Goal: Task Accomplishment & Management: Manage account settings

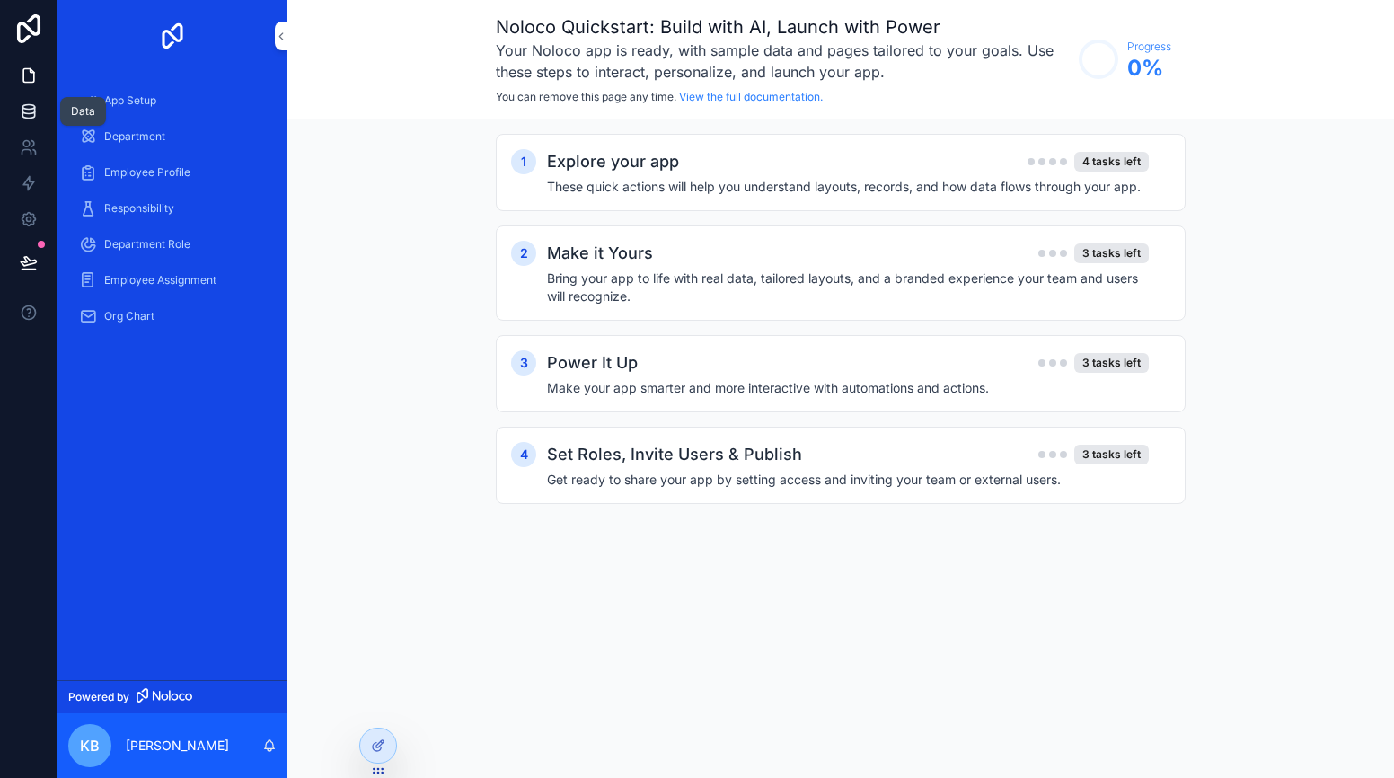
click at [30, 117] on icon at bounding box center [29, 111] width 18 height 18
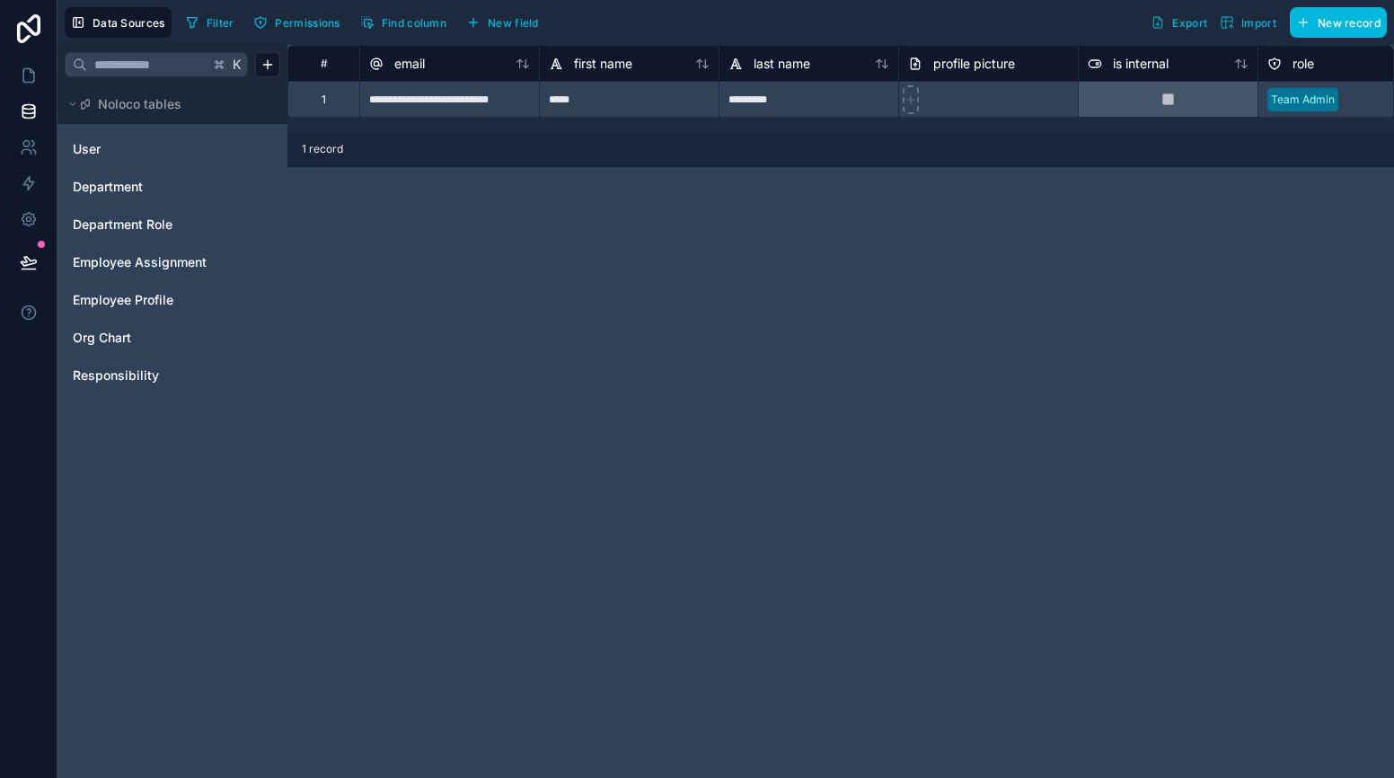
click at [1231, 22] on icon "button" at bounding box center [1227, 22] width 14 height 14
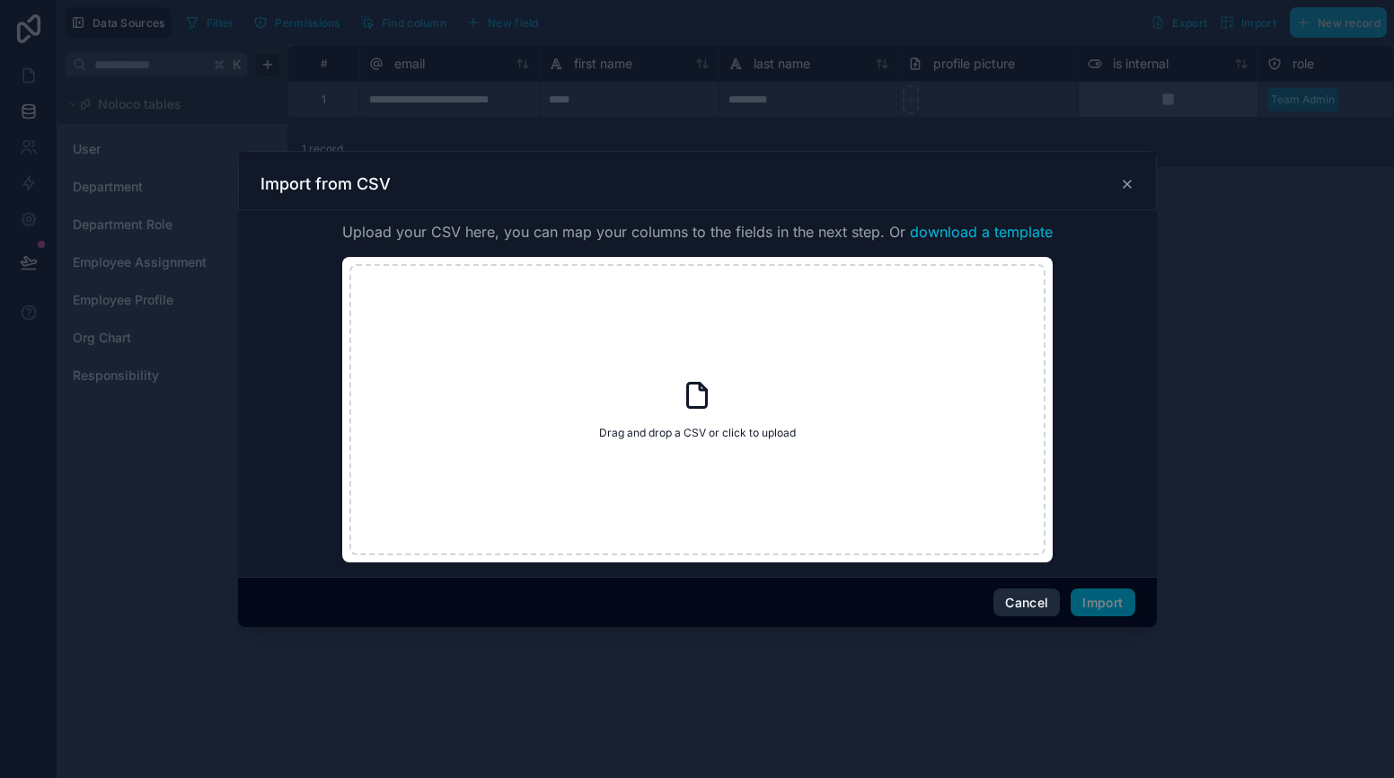
click at [1017, 601] on button "Cancel" at bounding box center [1027, 603] width 66 height 29
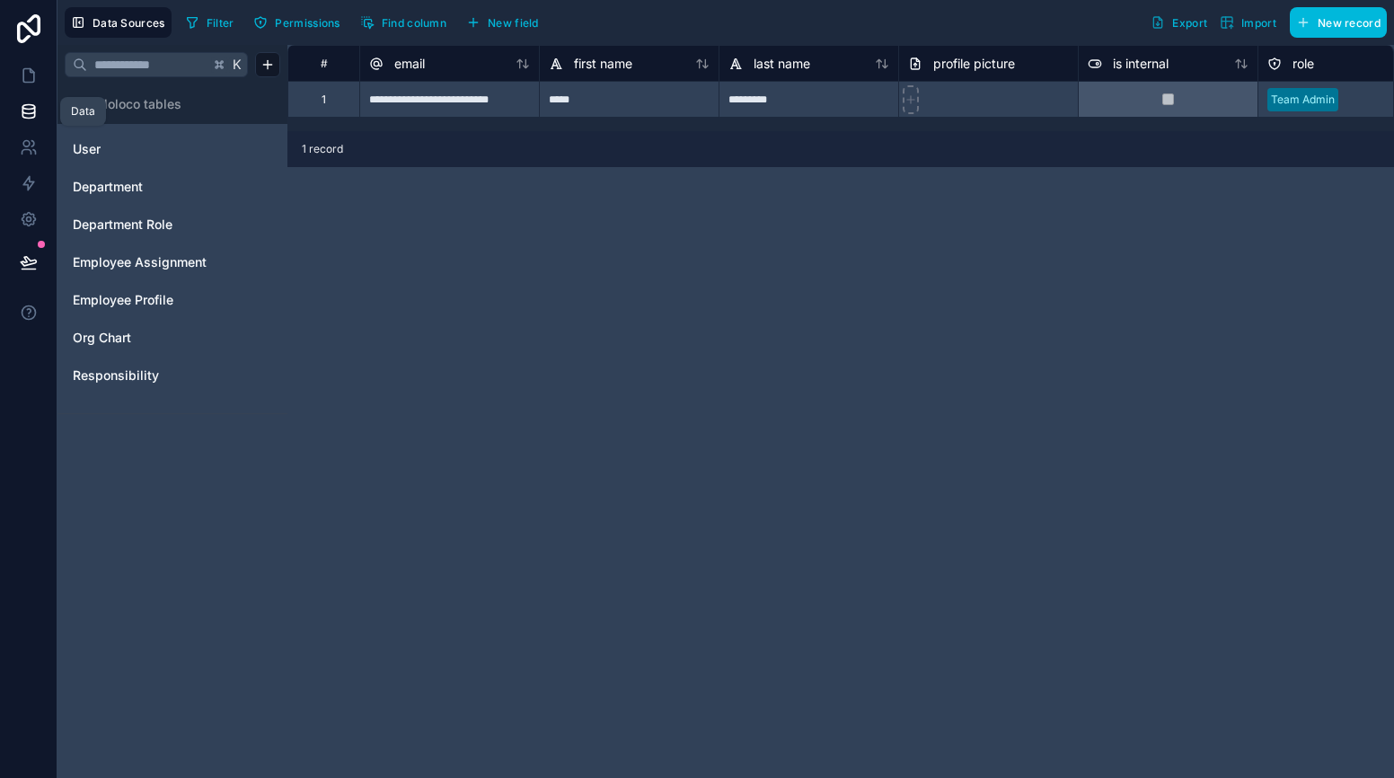
click at [27, 101] on link at bounding box center [28, 111] width 57 height 36
click at [31, 75] on icon at bounding box center [29, 75] width 18 height 18
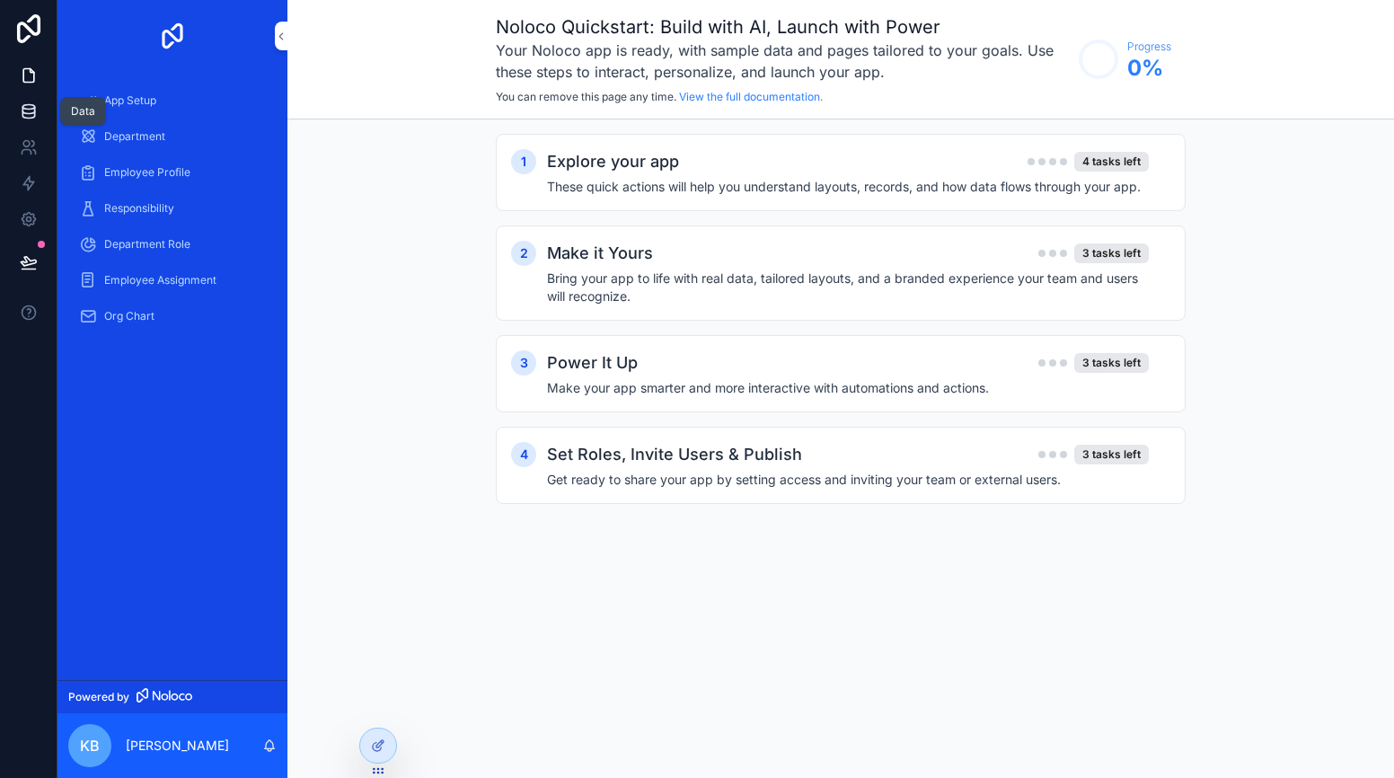
click at [28, 108] on icon at bounding box center [29, 111] width 18 height 18
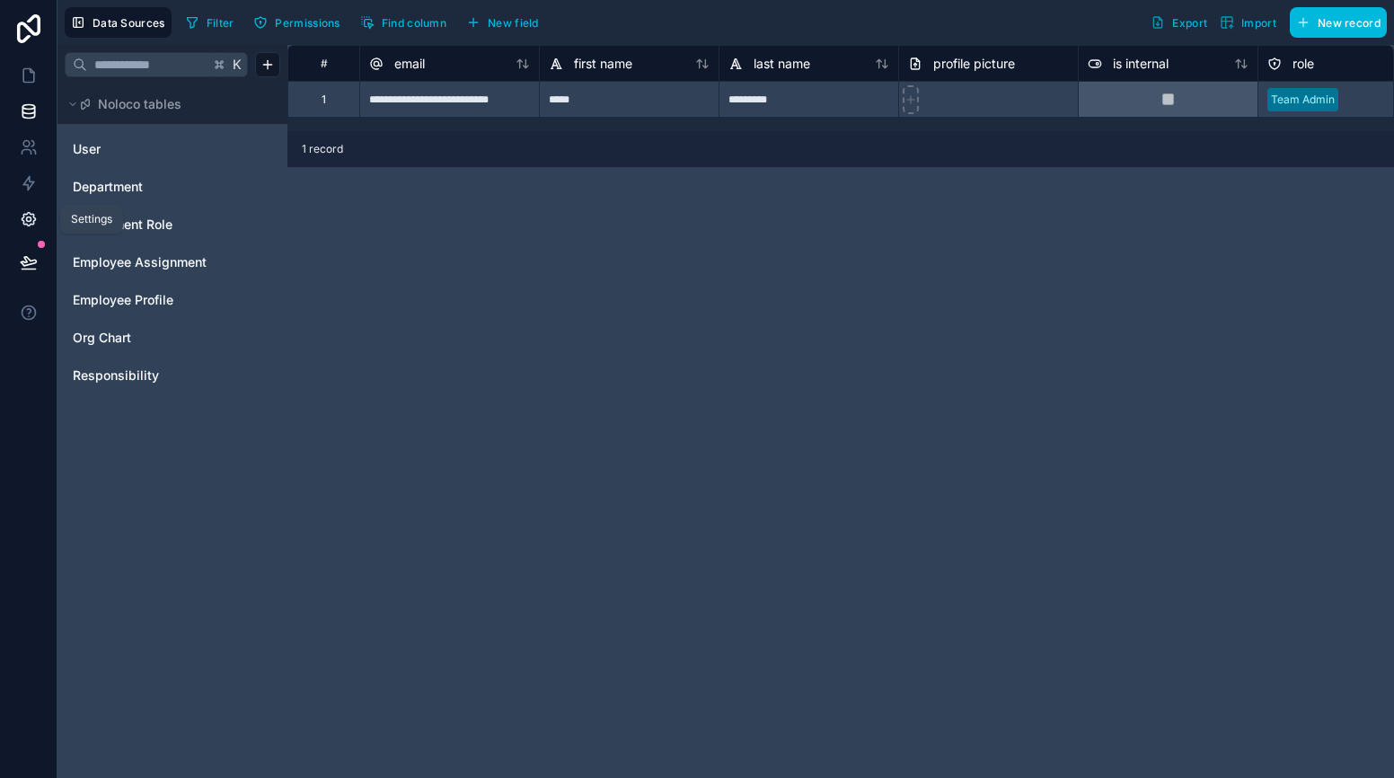
click at [24, 213] on icon at bounding box center [28, 219] width 13 height 13
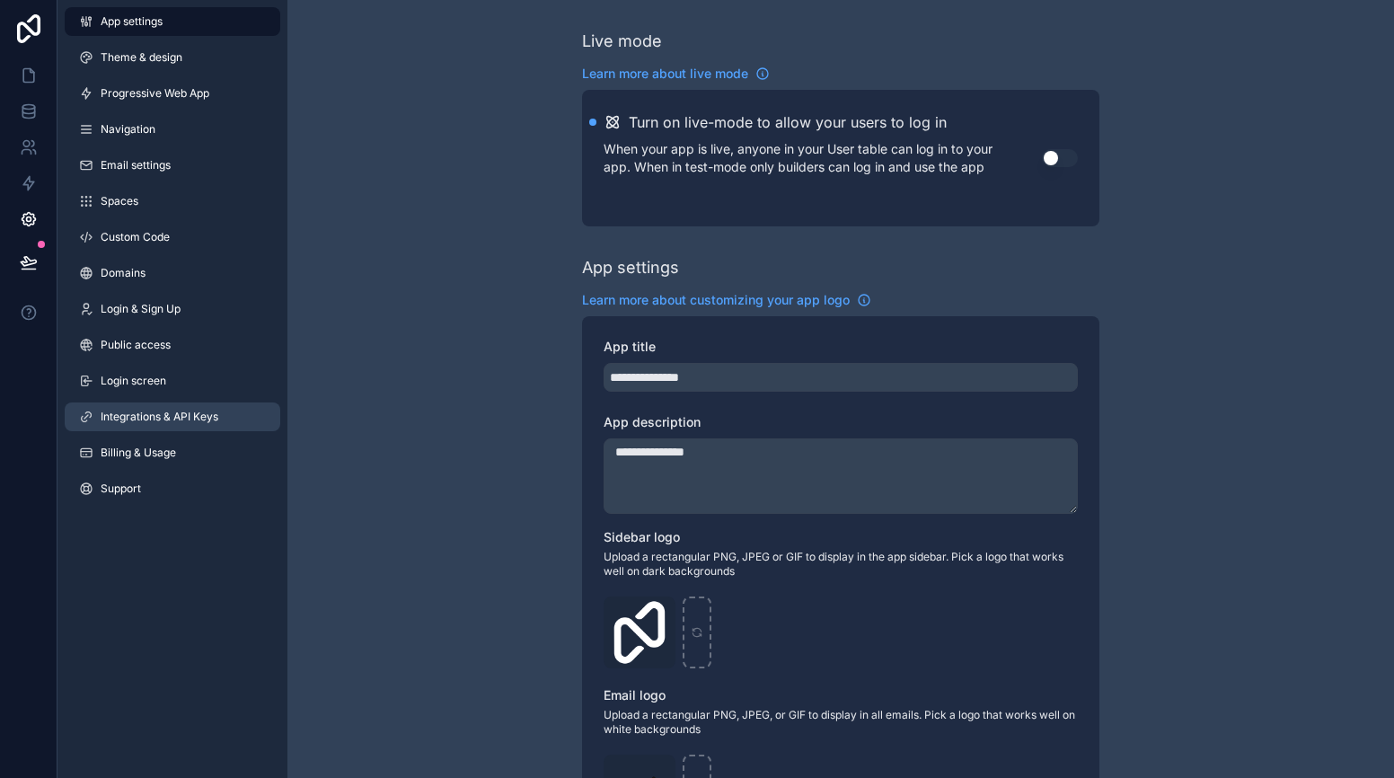
click at [170, 420] on span "Integrations & API Keys" at bounding box center [160, 417] width 118 height 14
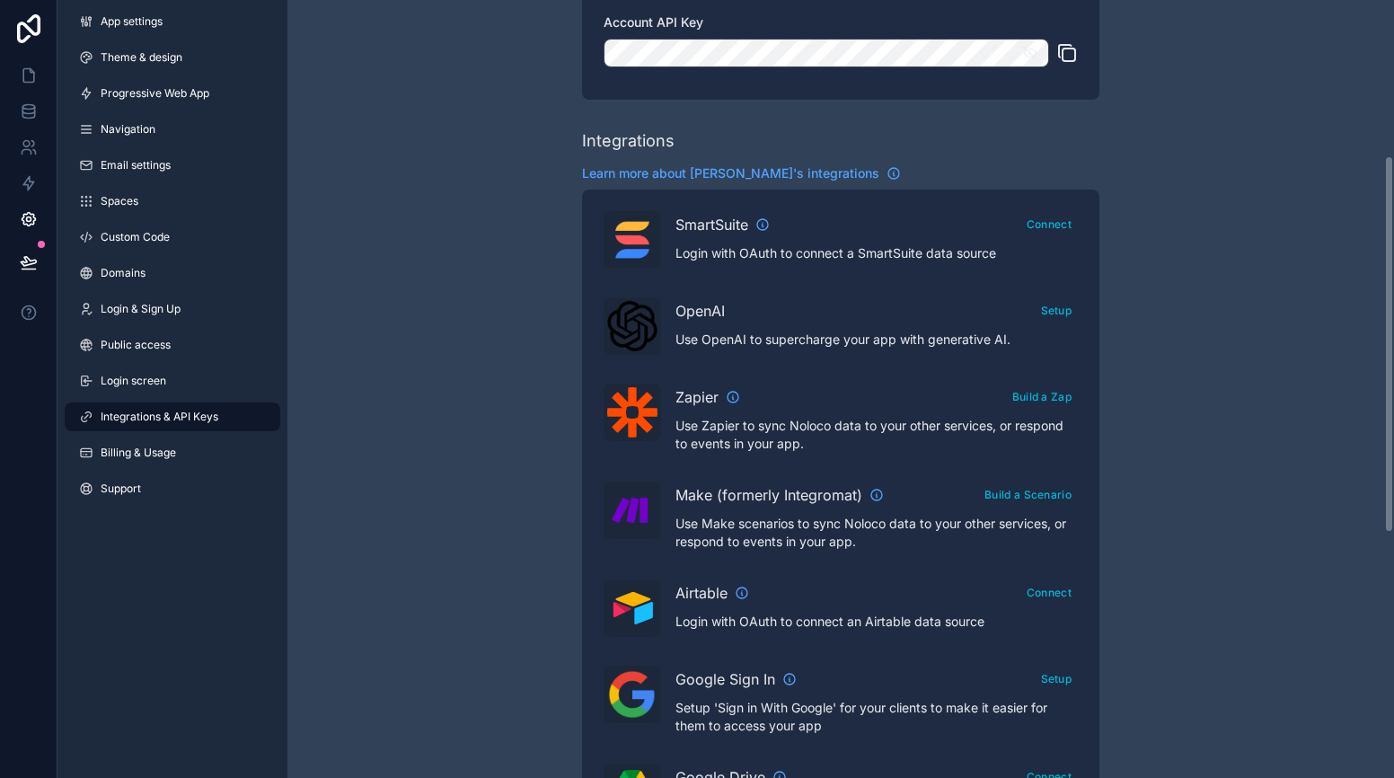
scroll to position [323, 0]
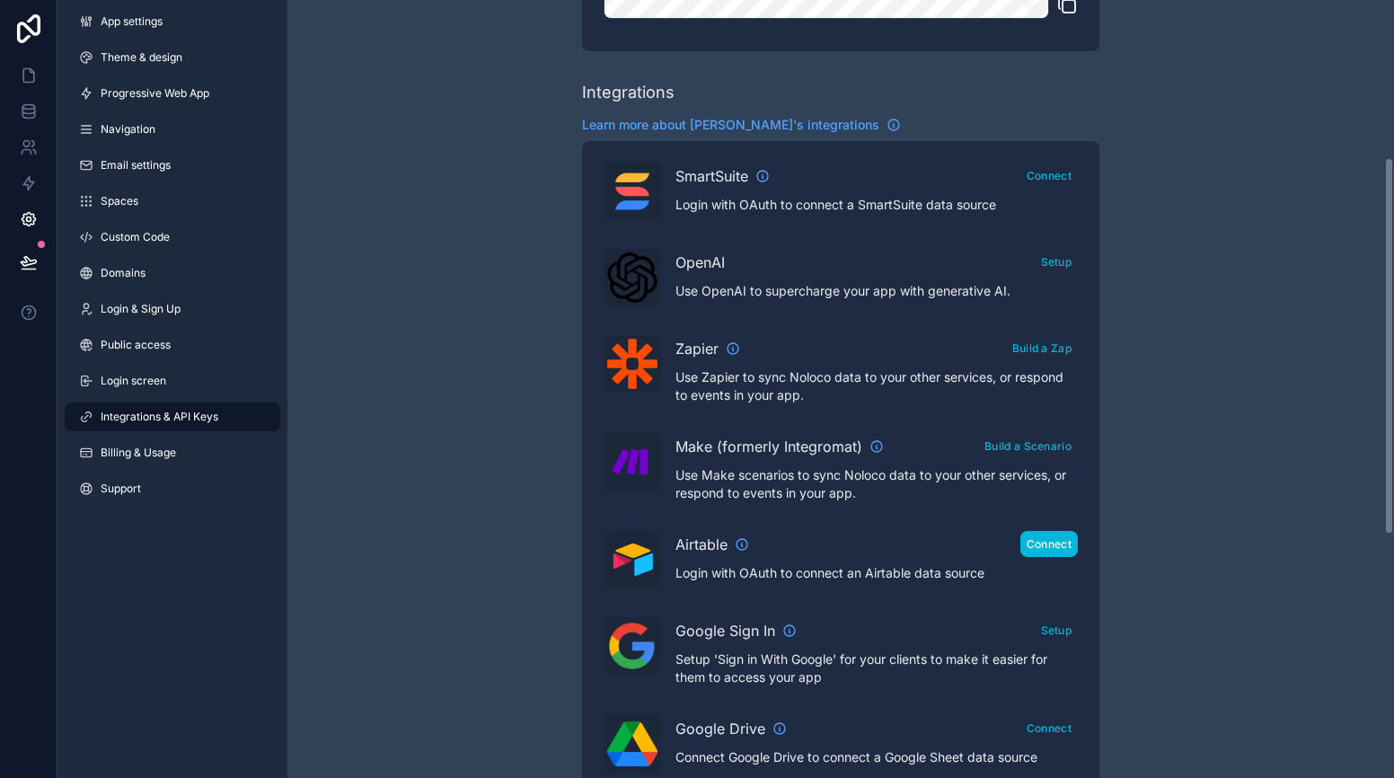
click at [1071, 553] on button "Connect" at bounding box center [1050, 544] width 58 height 26
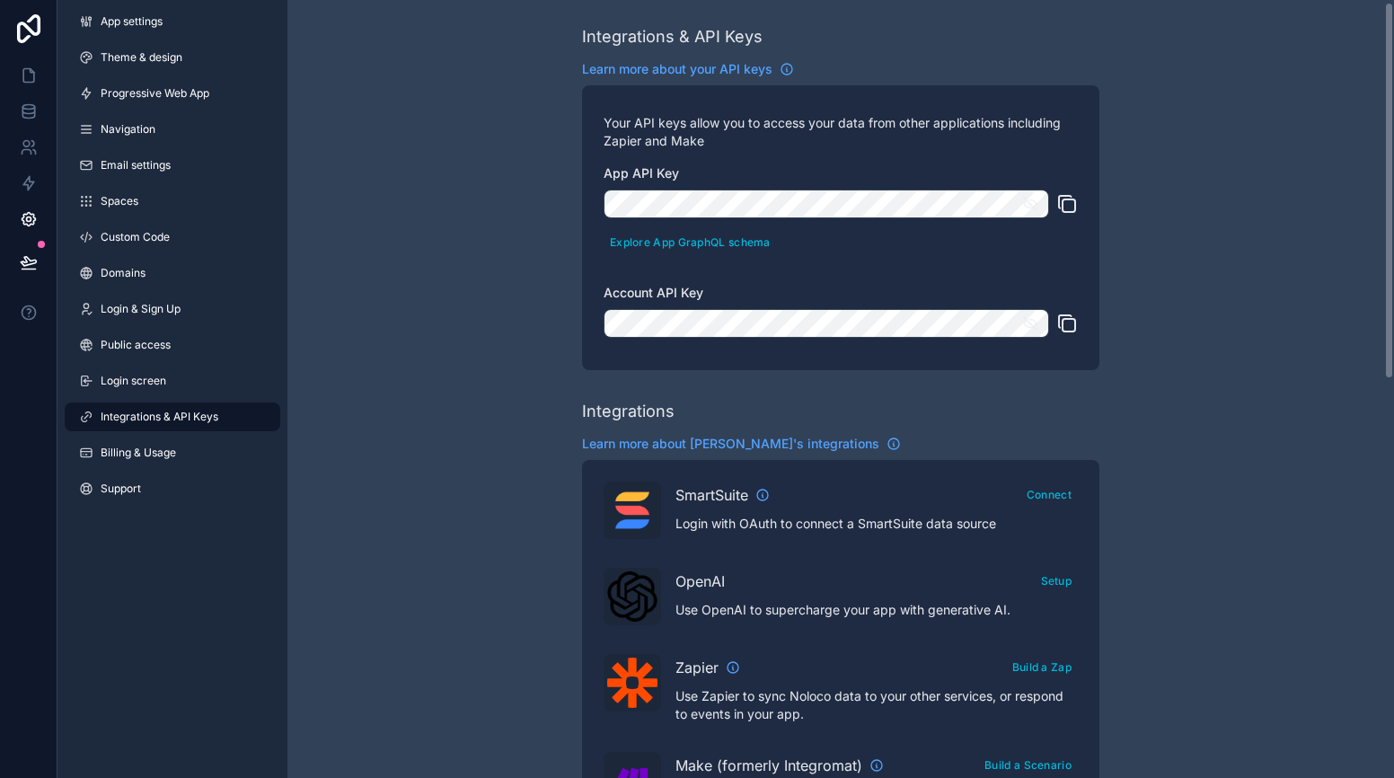
scroll to position [0, 0]
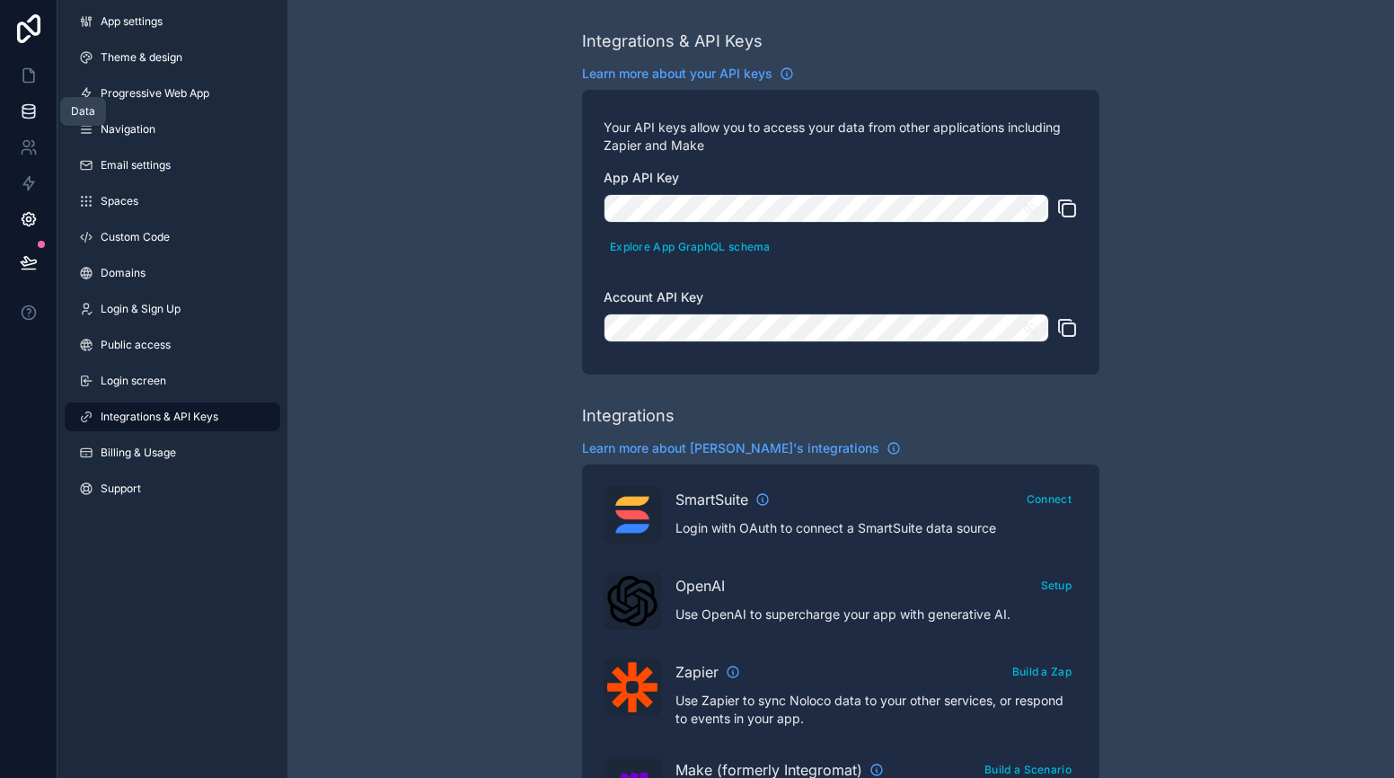
click at [25, 93] on link at bounding box center [28, 111] width 57 height 36
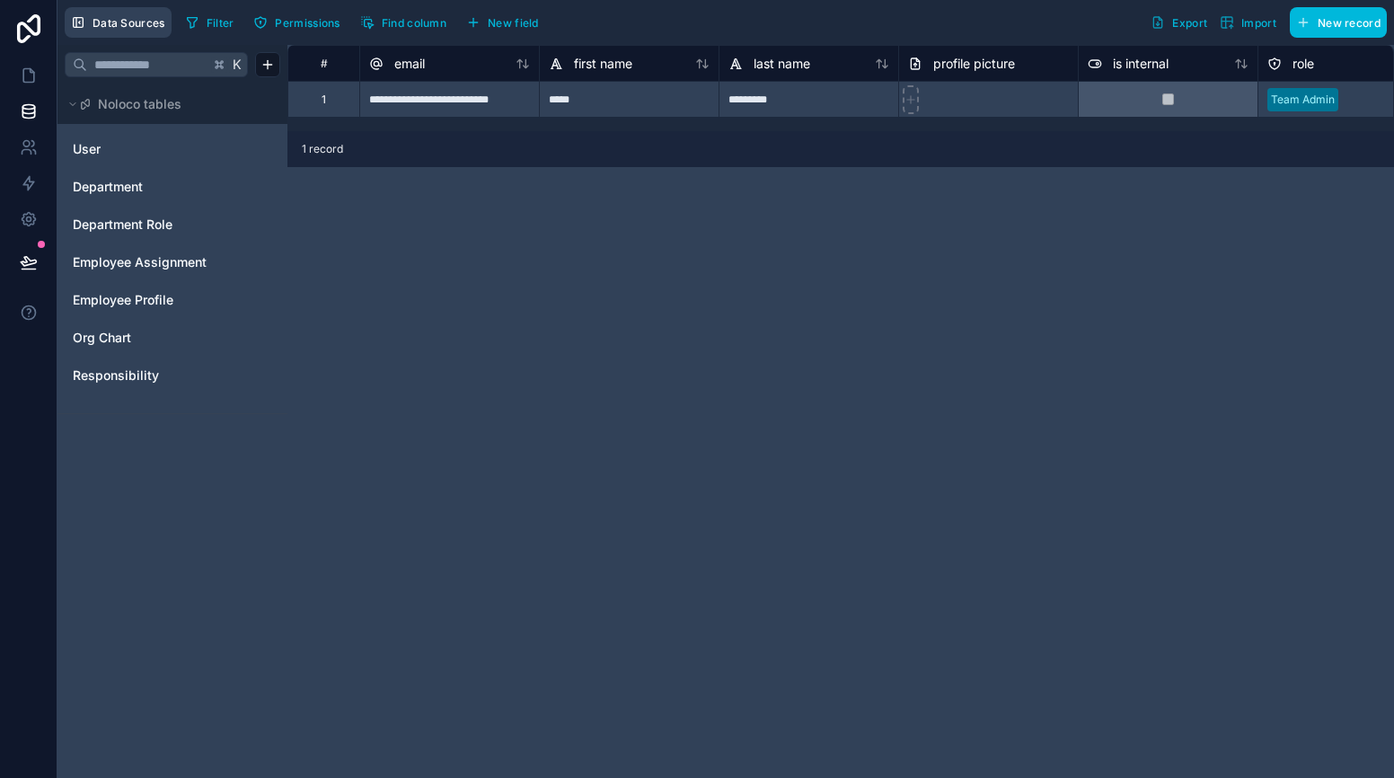
click at [143, 26] on span "Data Sources" at bounding box center [129, 22] width 73 height 13
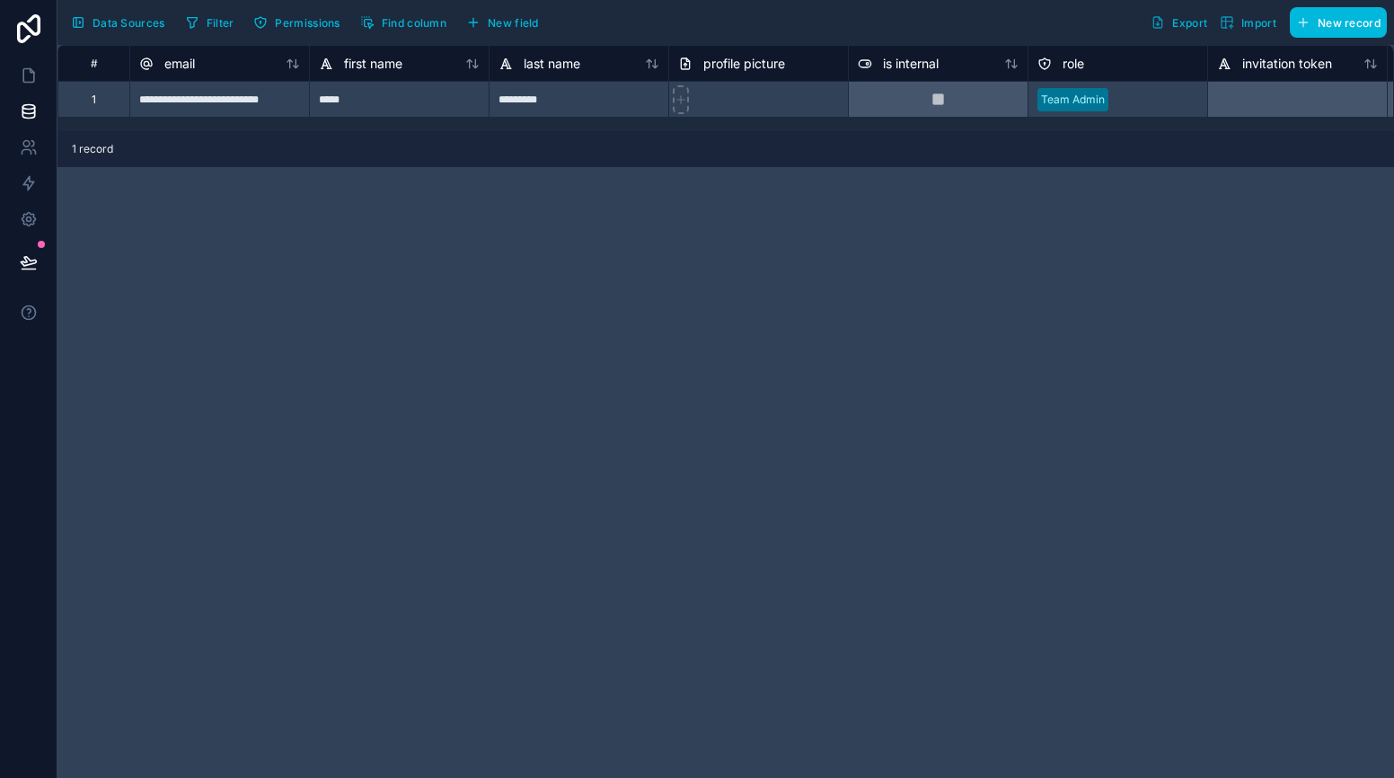
click at [134, 21] on span "Data Sources" at bounding box center [129, 22] width 73 height 13
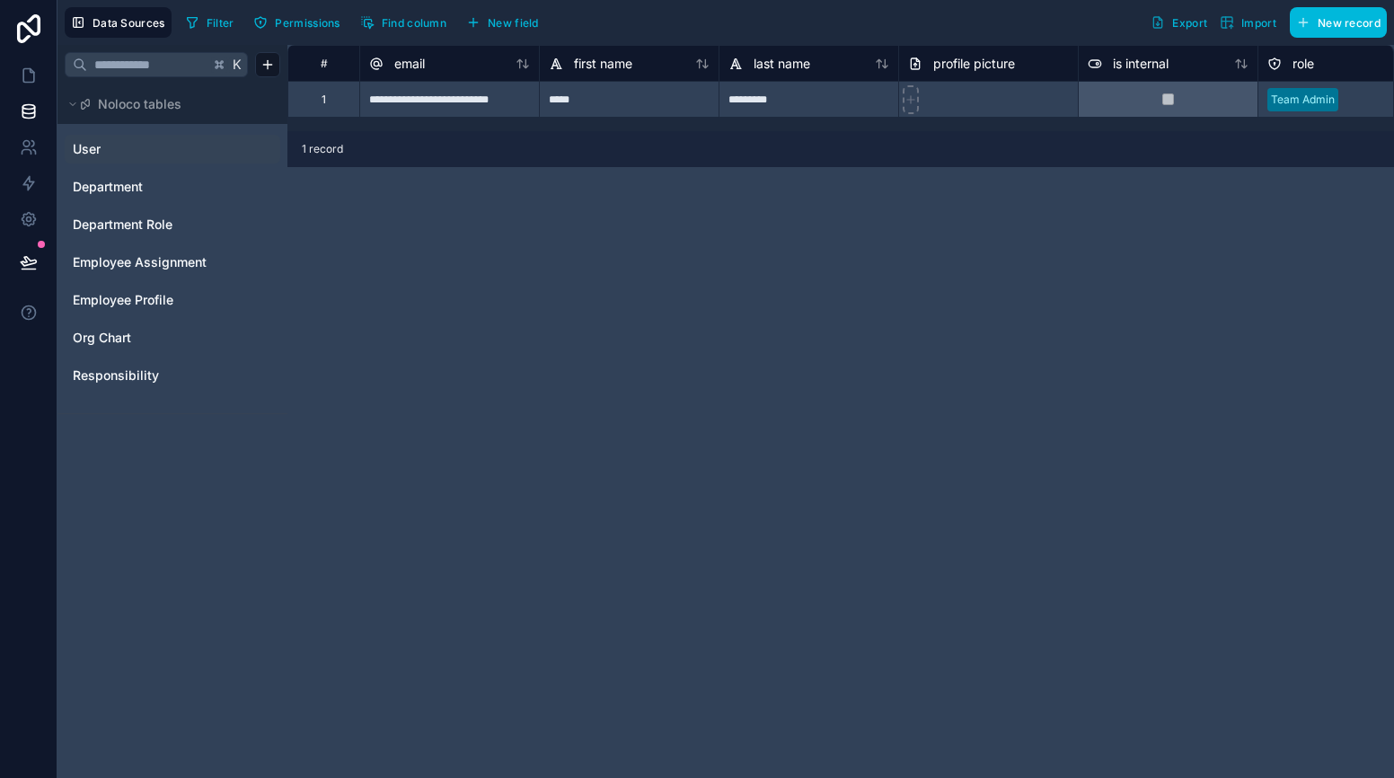
click at [147, 153] on link "User" at bounding box center [146, 149] width 146 height 18
click at [135, 185] on span "Department" at bounding box center [108, 187] width 70 height 18
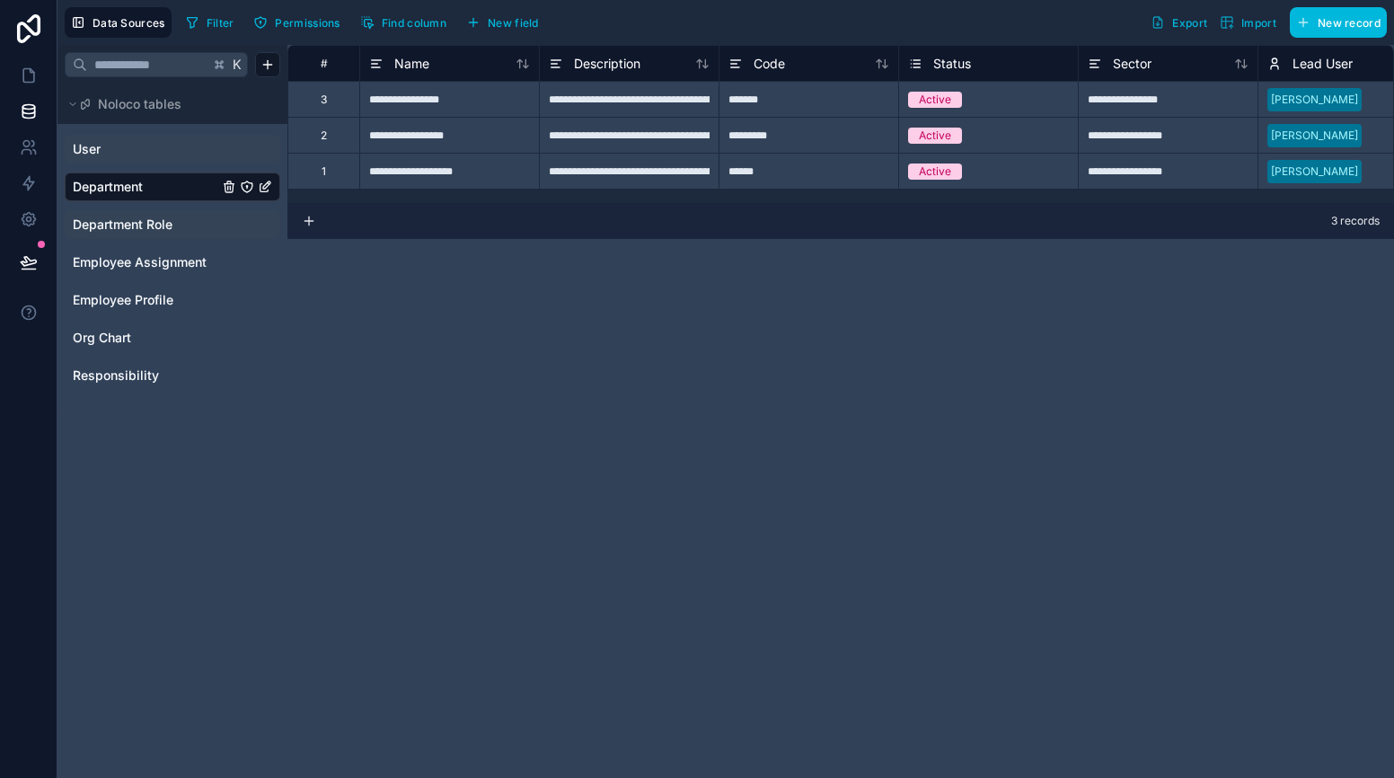
click at [120, 223] on span "Department Role" at bounding box center [123, 225] width 100 height 18
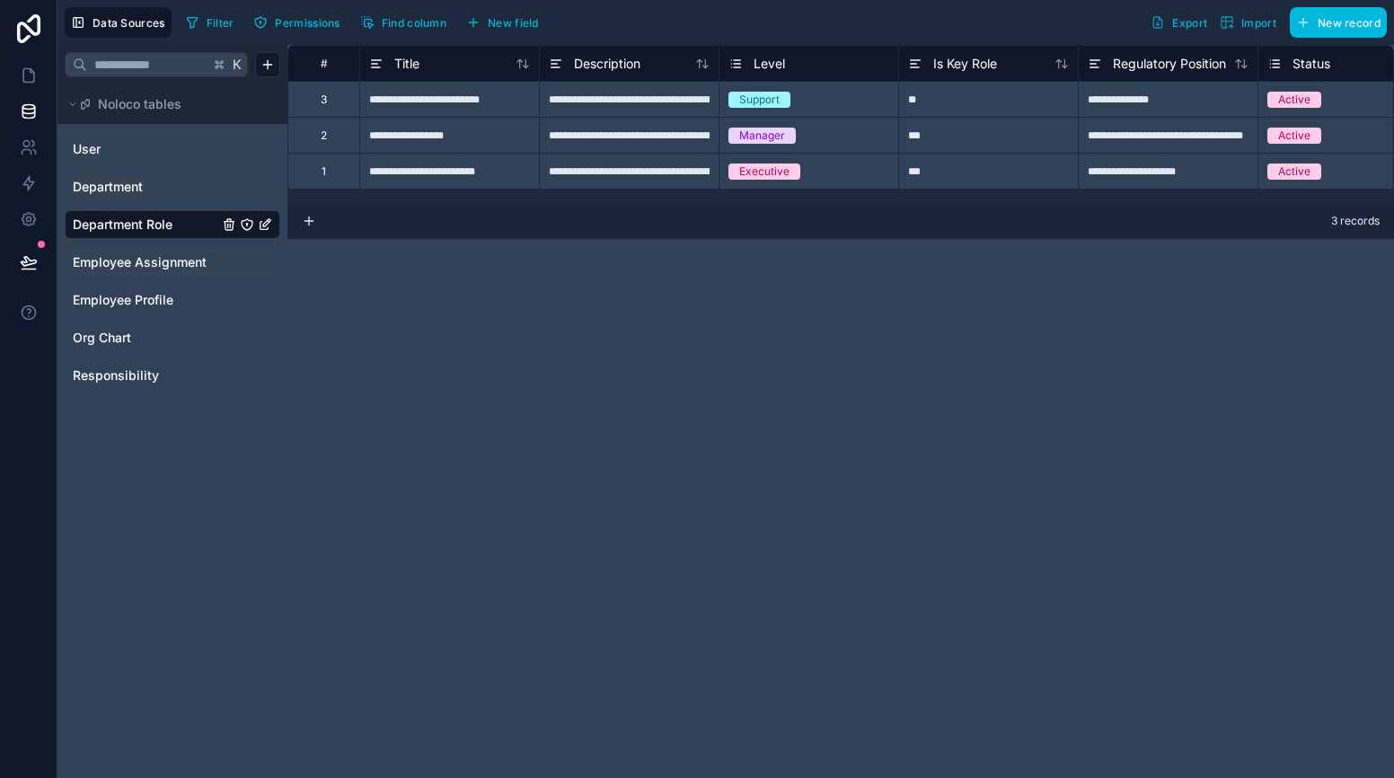
click at [128, 258] on span "Employee Assignment" at bounding box center [140, 262] width 134 height 18
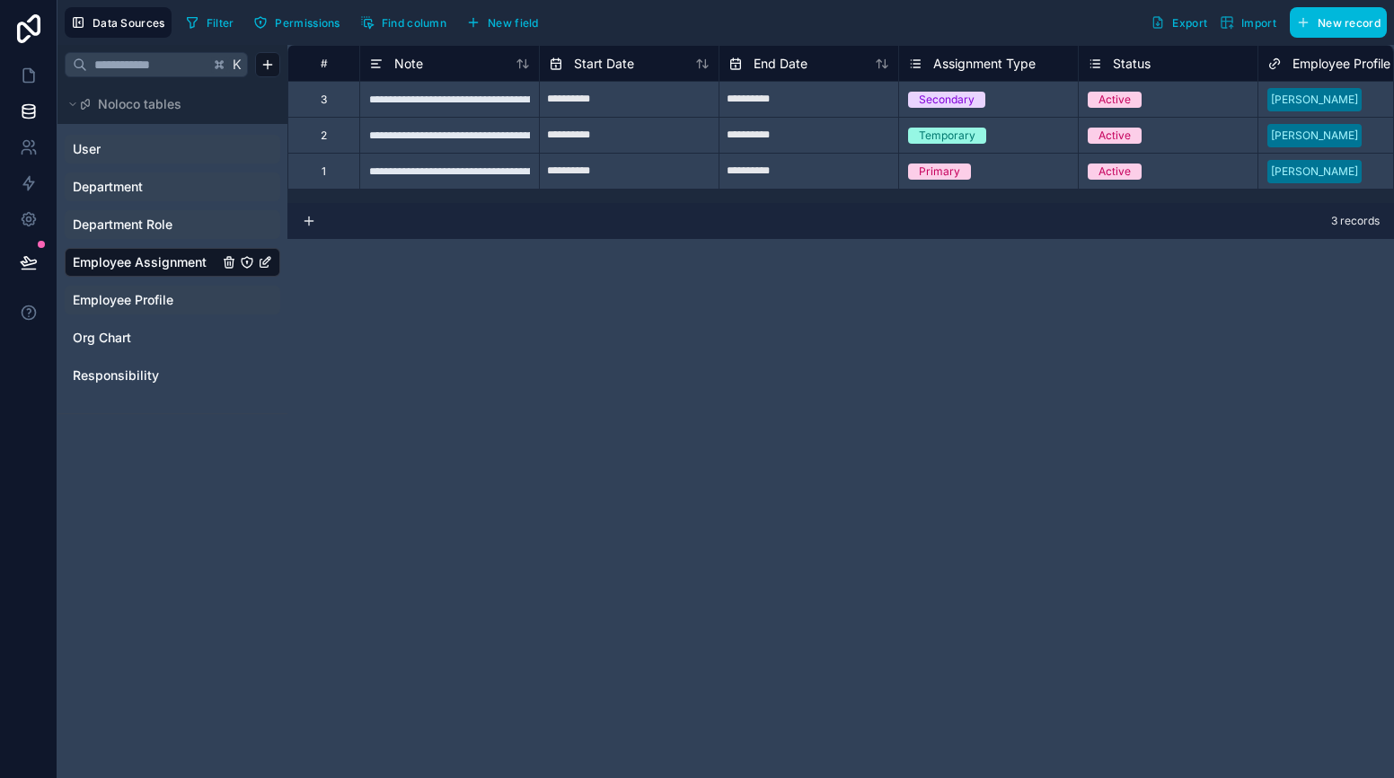
click at [132, 293] on span "Employee Profile" at bounding box center [123, 300] width 101 height 18
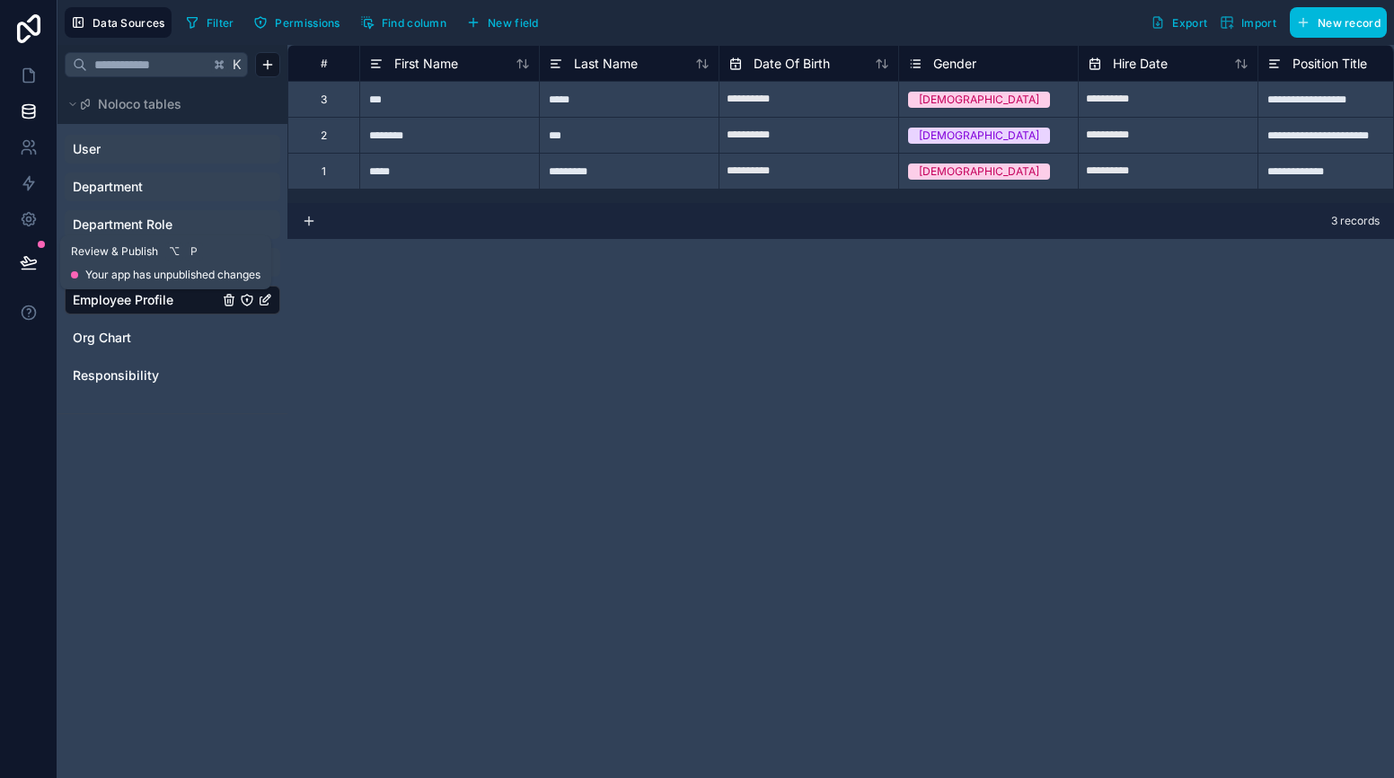
click at [20, 253] on icon at bounding box center [29, 262] width 18 height 18
click at [32, 226] on icon at bounding box center [29, 219] width 18 height 18
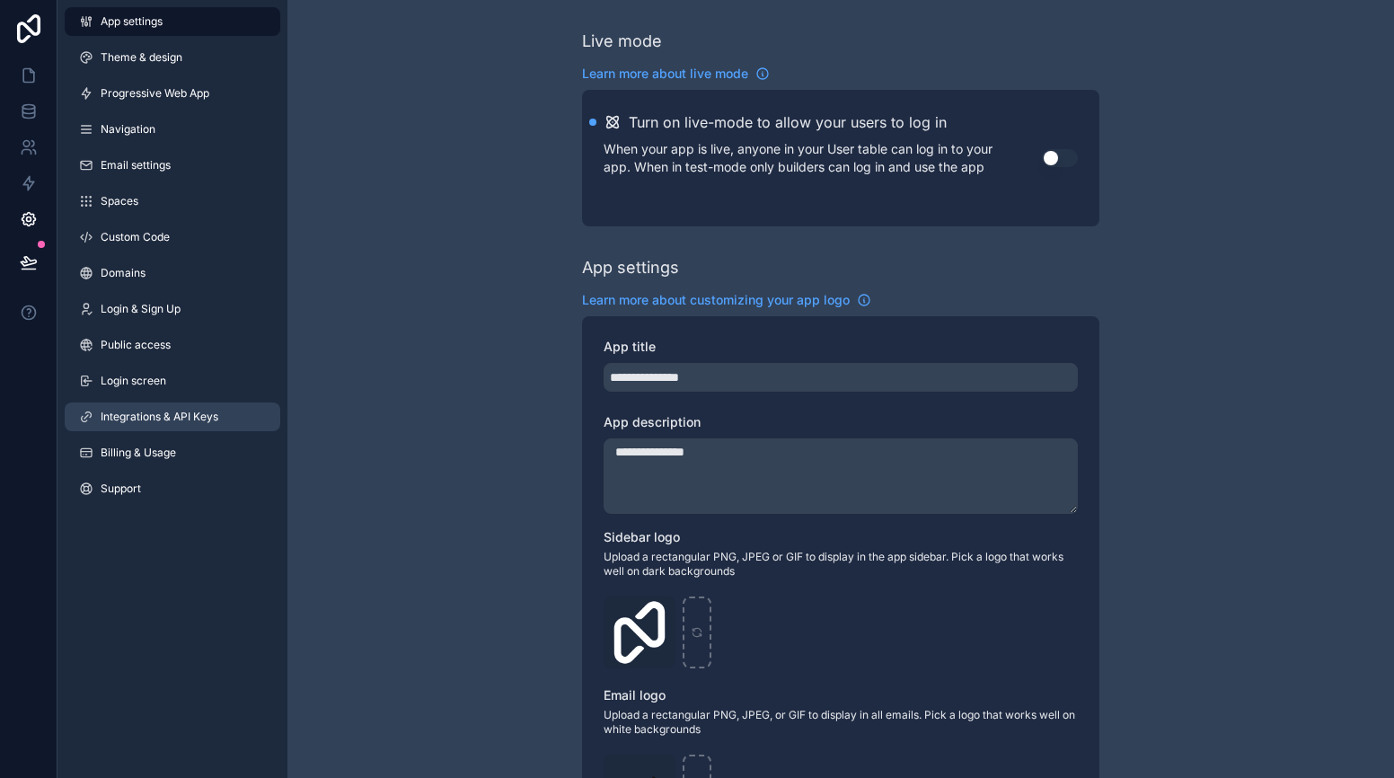
click at [167, 417] on span "Integrations & API Keys" at bounding box center [160, 417] width 118 height 14
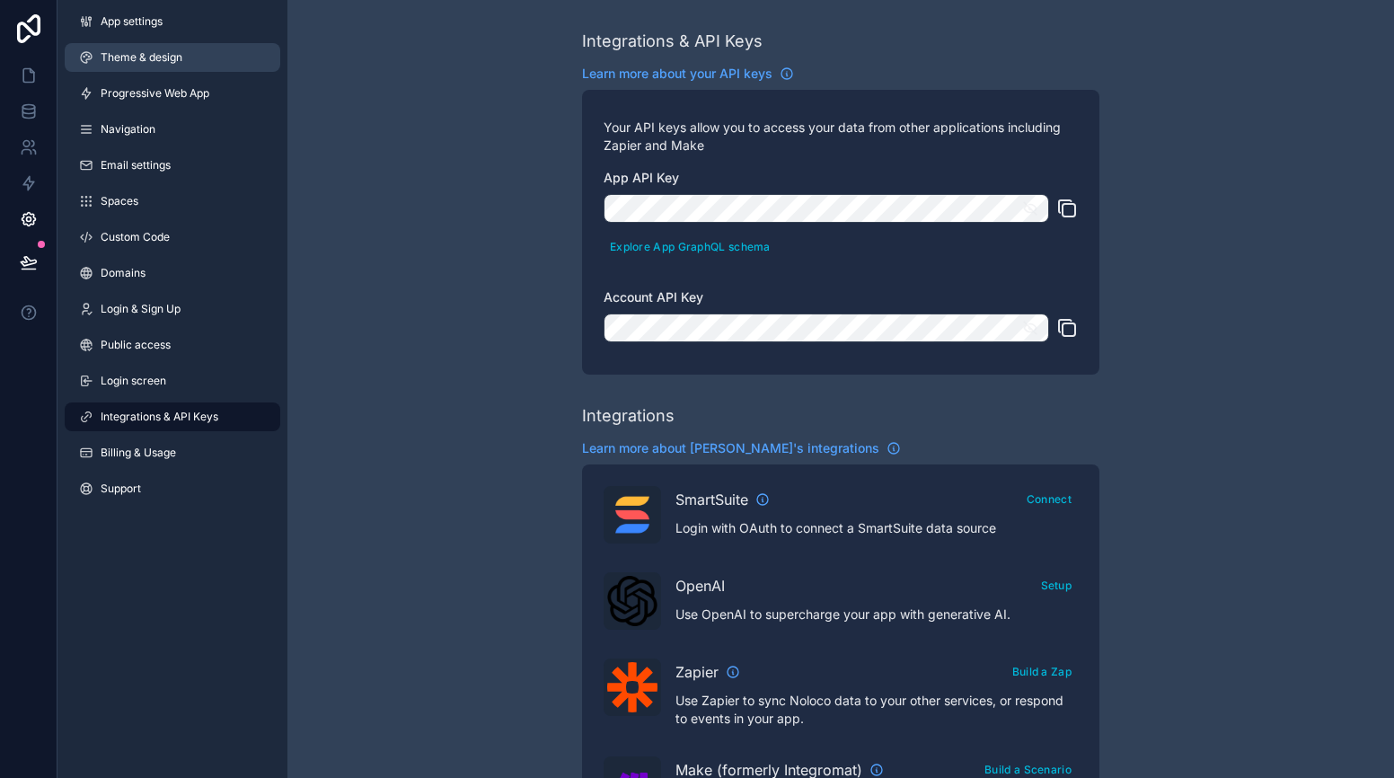
click at [155, 61] on span "Theme & design" at bounding box center [142, 57] width 82 height 14
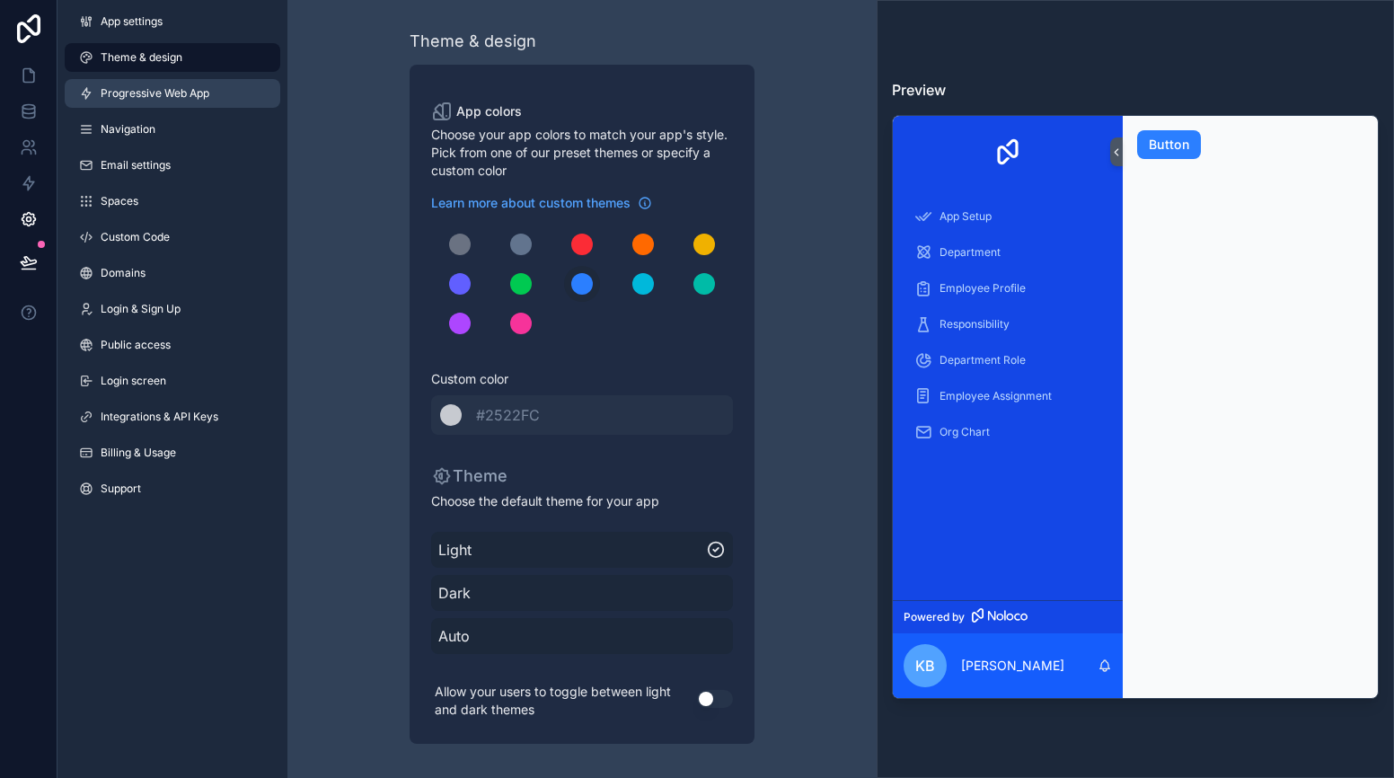
click at [153, 81] on link "Progressive Web App" at bounding box center [173, 93] width 216 height 29
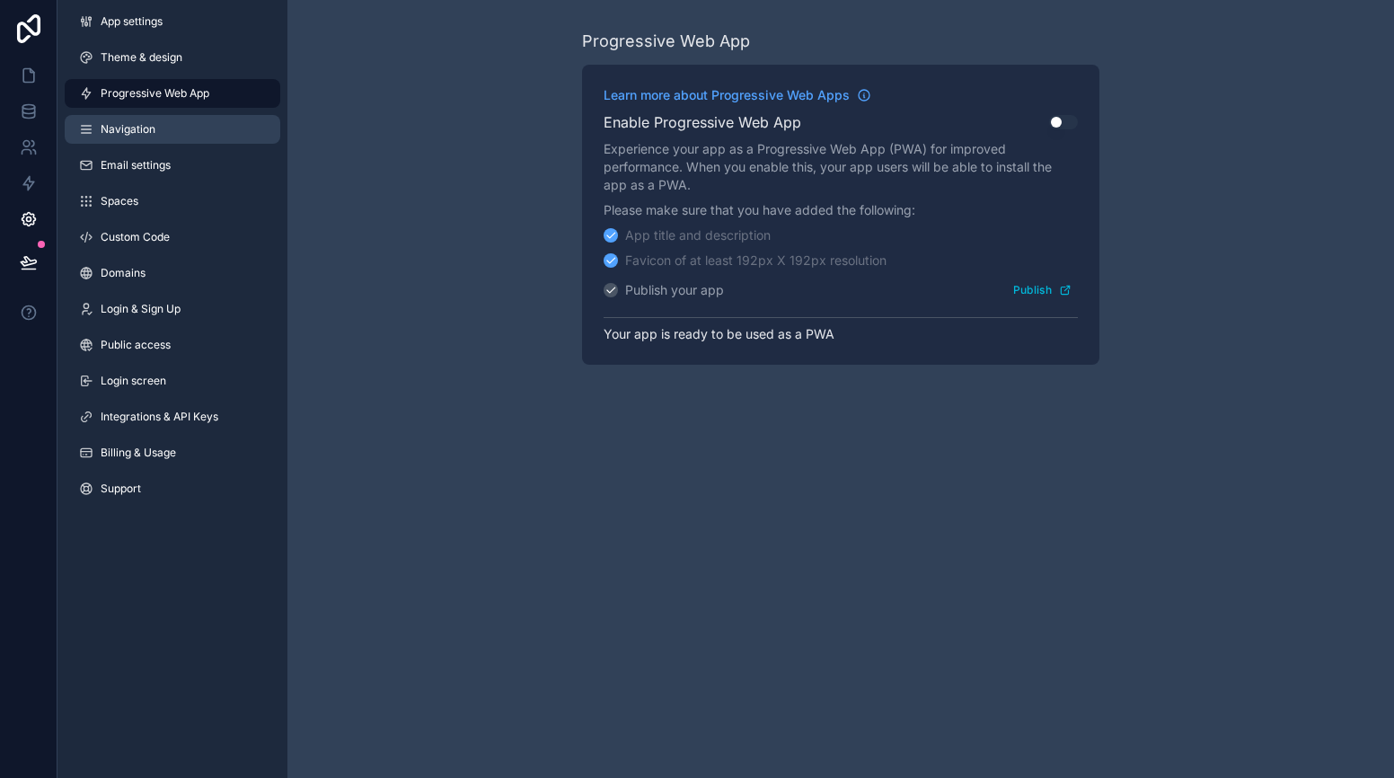
click at [151, 126] on span "Navigation" at bounding box center [128, 129] width 55 height 14
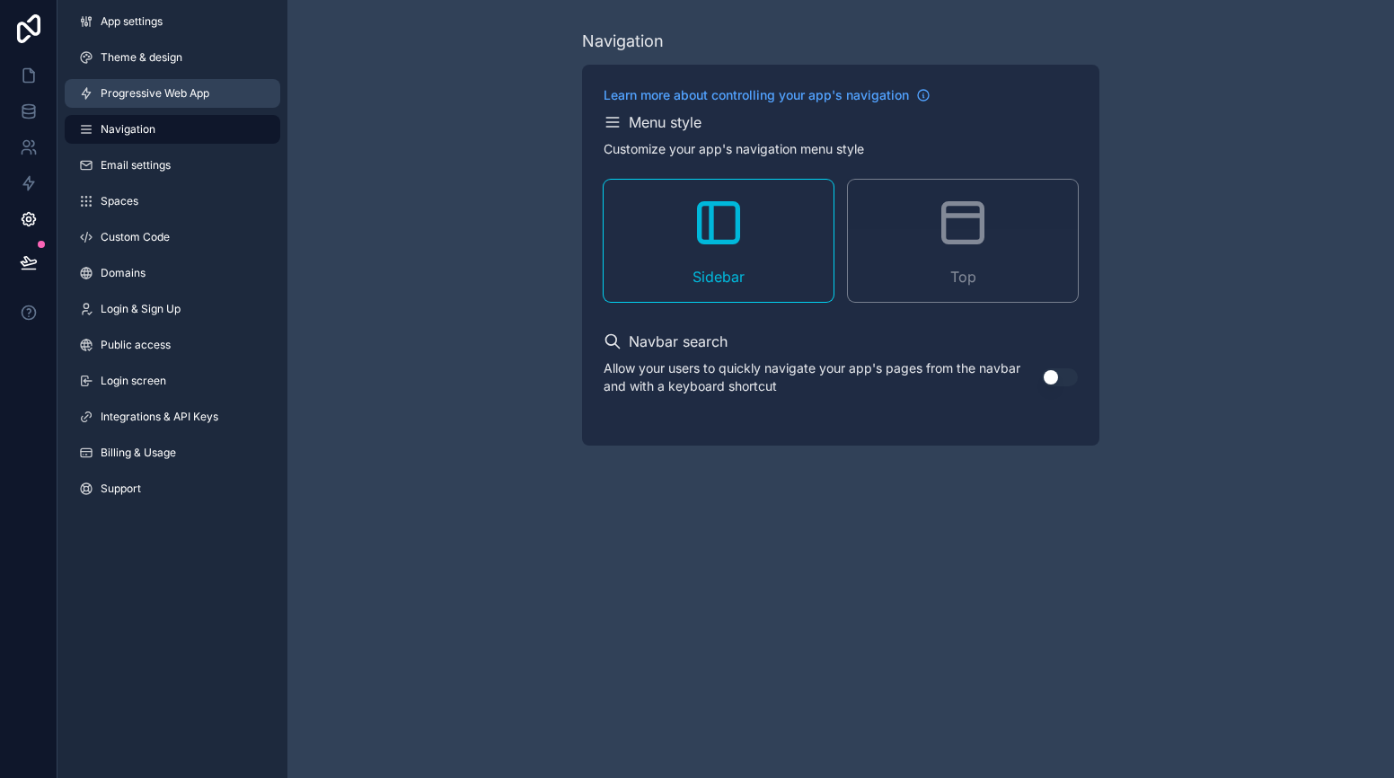
click at [181, 81] on link "Progressive Web App" at bounding box center [173, 93] width 216 height 29
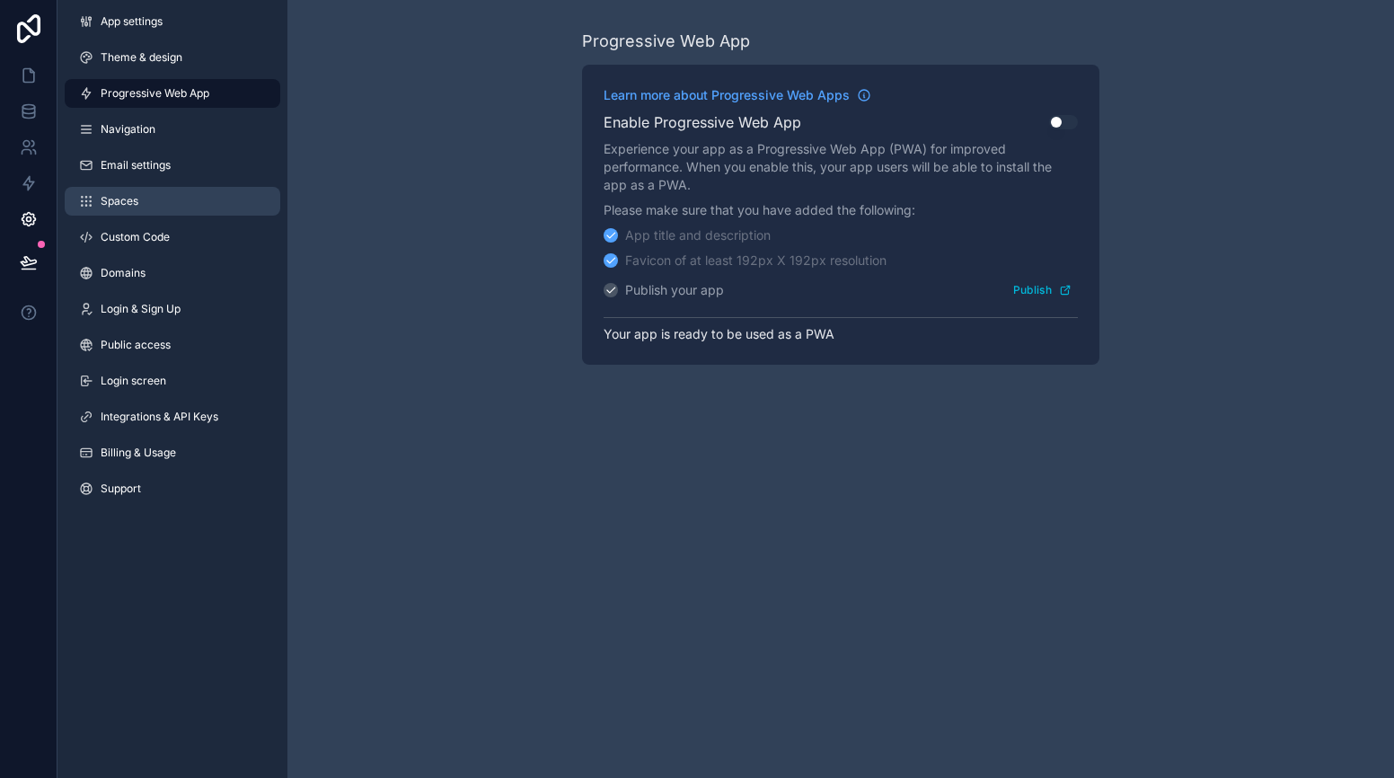
click at [164, 192] on link "Spaces" at bounding box center [173, 201] width 216 height 29
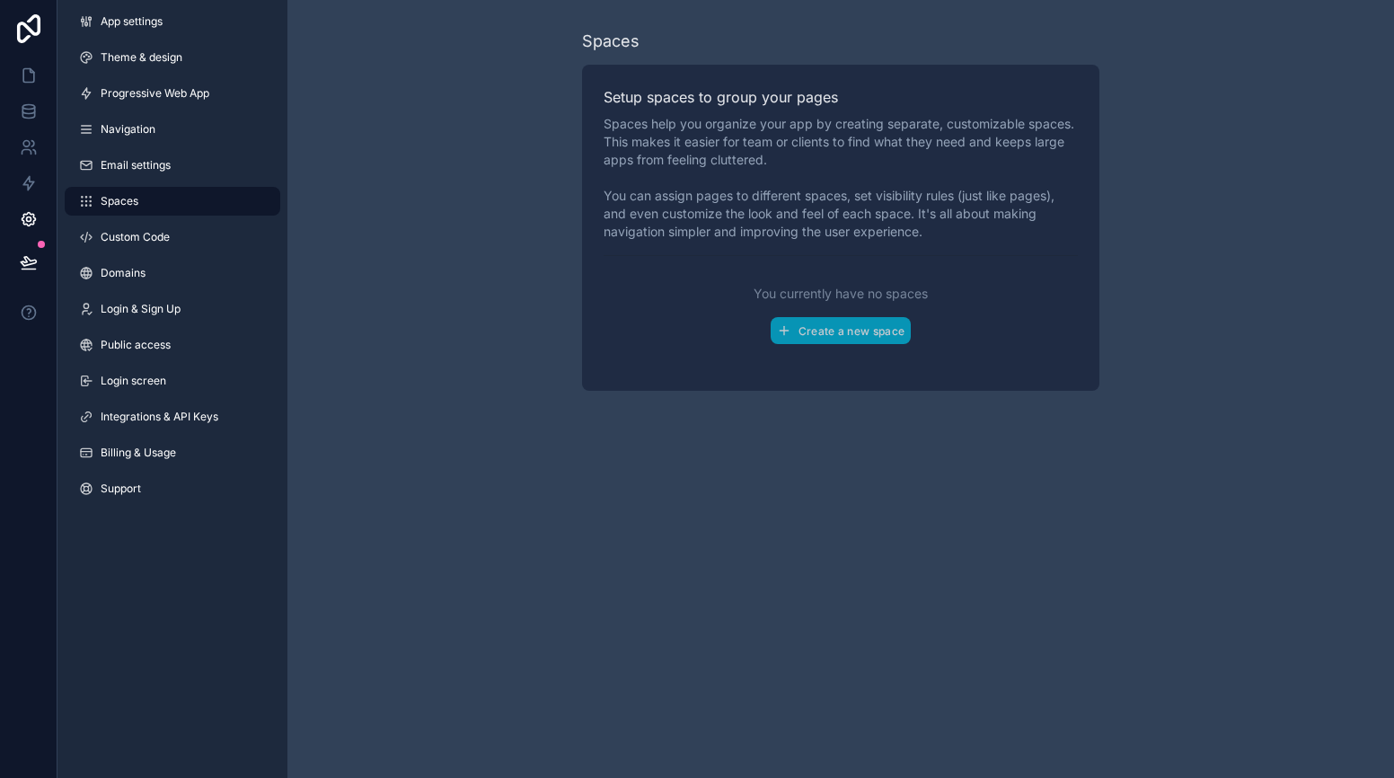
click at [162, 217] on div "App settings Theme & design Progressive Web App Navigation Email settings Space…" at bounding box center [173, 259] width 230 height 518
click at [139, 256] on div "App settings Theme & design Progressive Web App Navigation Email settings Space…" at bounding box center [173, 259] width 230 height 518
click at [146, 246] on link "Custom Code" at bounding box center [173, 237] width 216 height 29
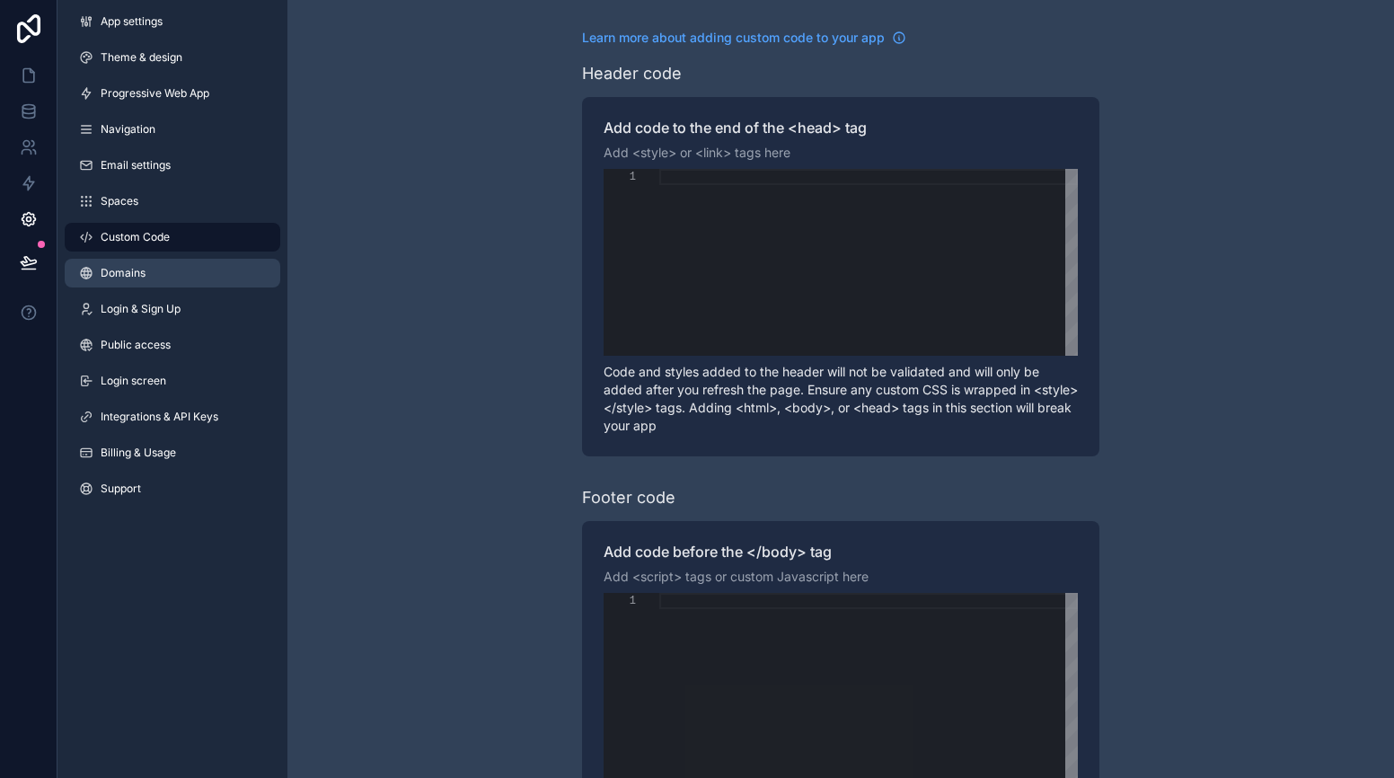
click at [138, 270] on span "Domains" at bounding box center [123, 273] width 45 height 14
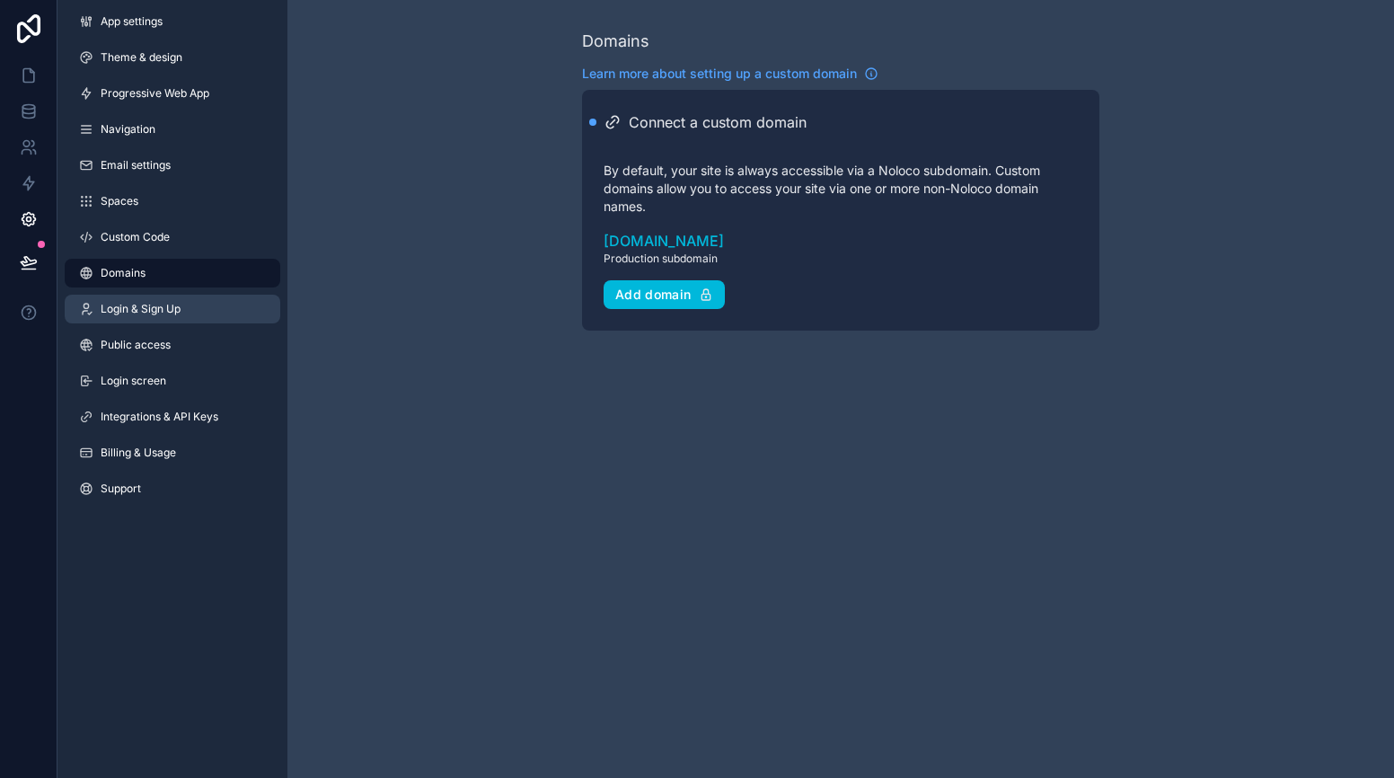
click at [171, 314] on span "Login & Sign Up" at bounding box center [141, 309] width 80 height 14
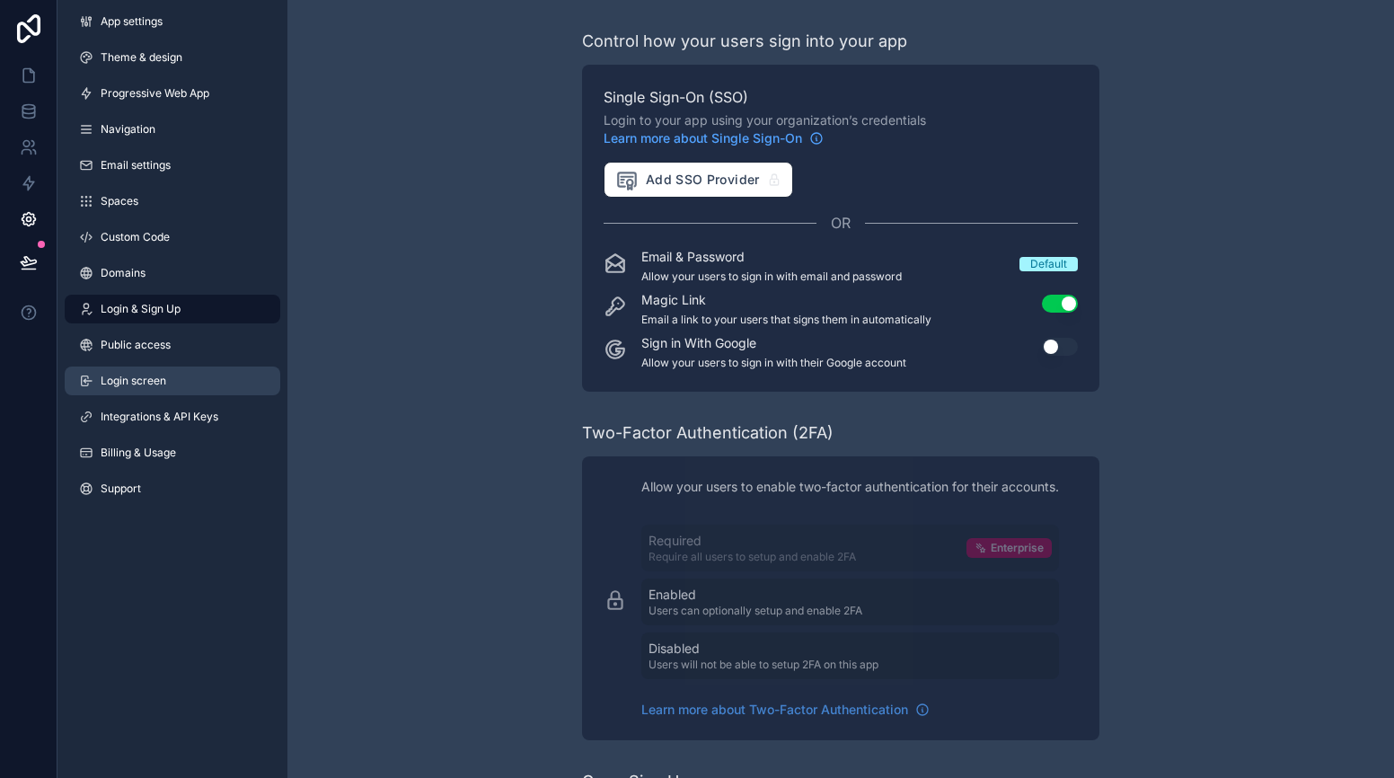
click at [202, 367] on link "Login screen" at bounding box center [173, 381] width 216 height 29
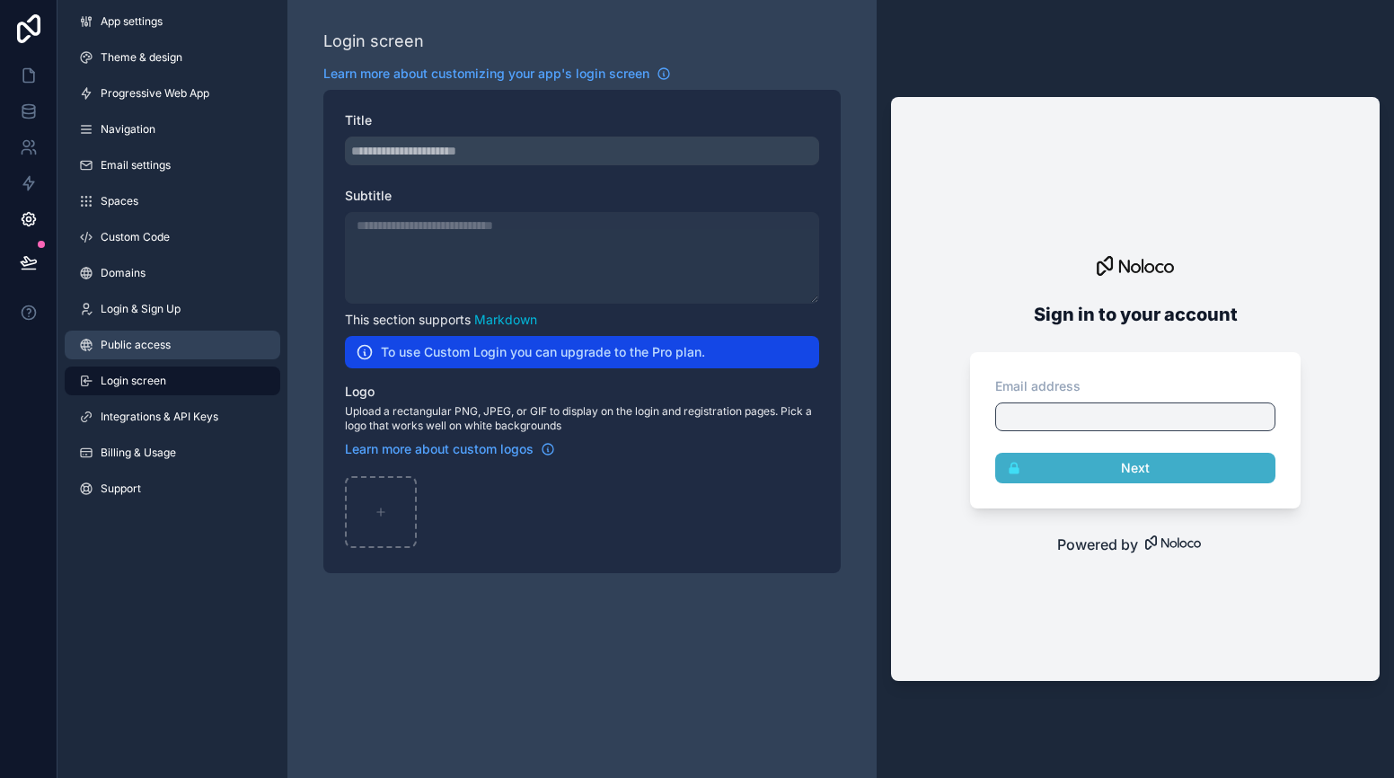
click at [190, 353] on link "Public access" at bounding box center [173, 345] width 216 height 29
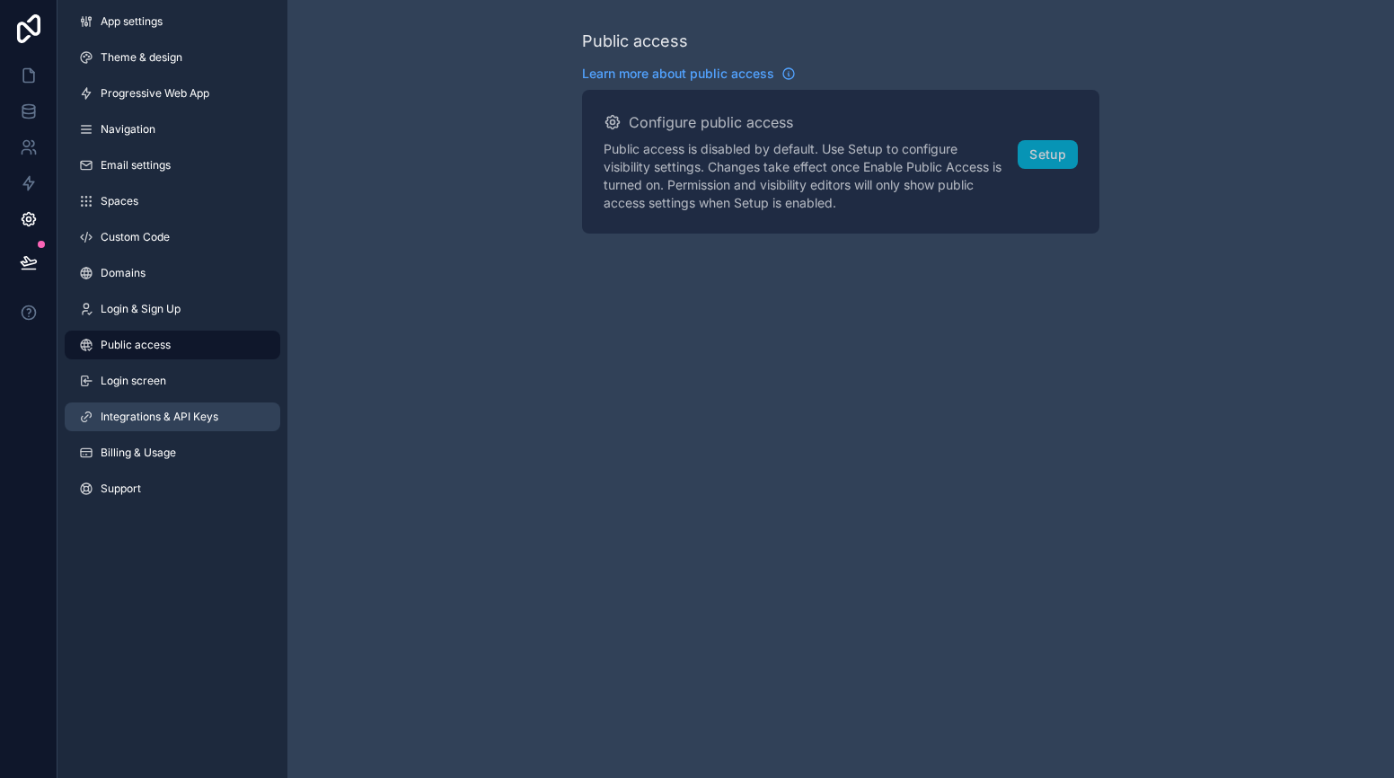
click at [164, 408] on link "Integrations & API Keys" at bounding box center [173, 417] width 216 height 29
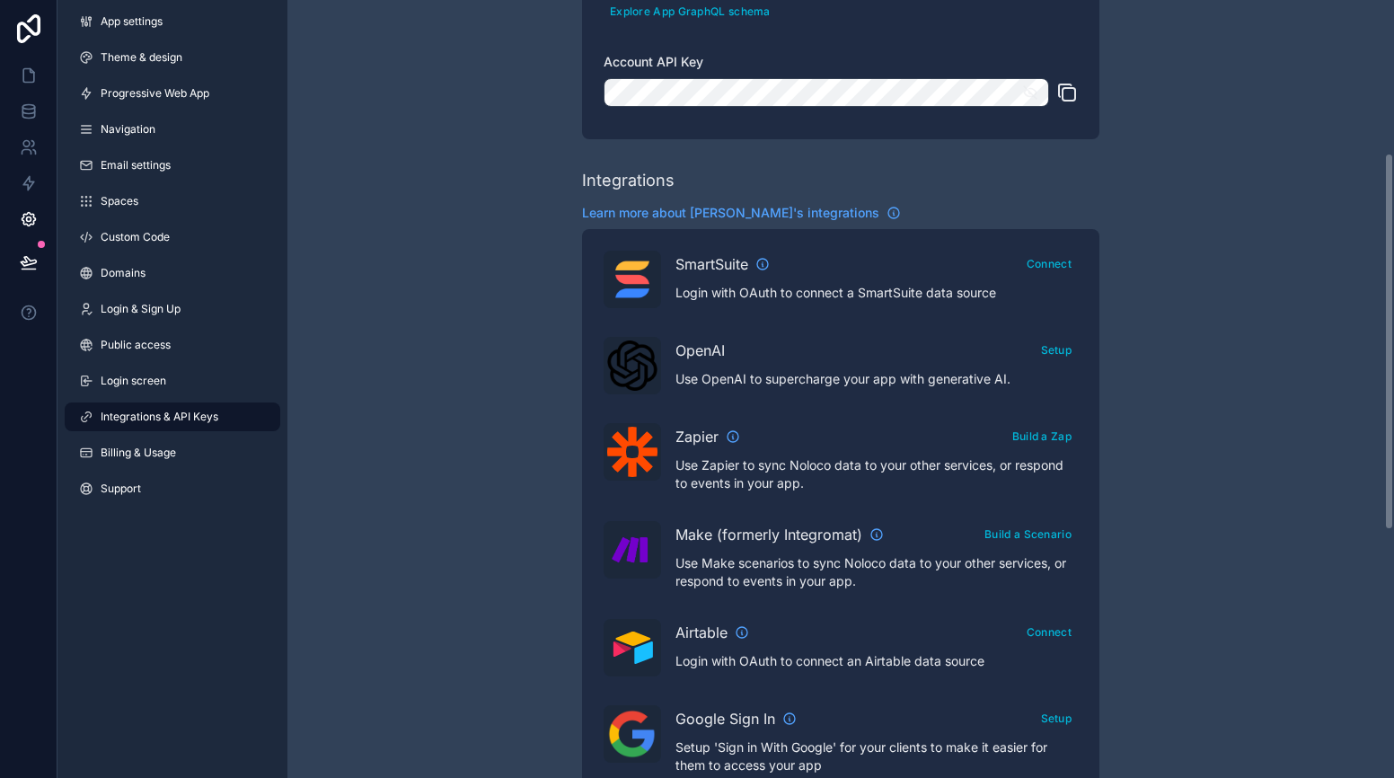
scroll to position [323, 0]
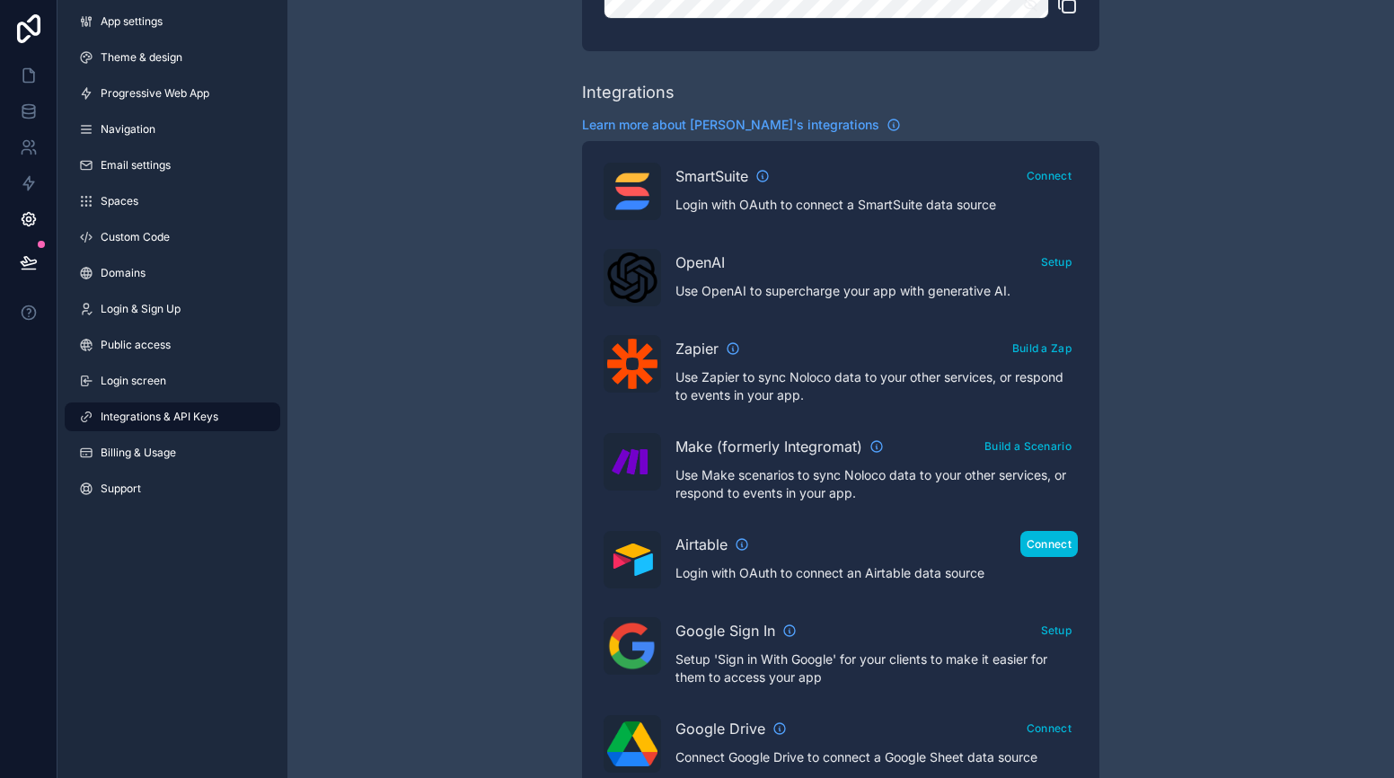
click at [1048, 544] on button "Connect" at bounding box center [1050, 544] width 58 height 26
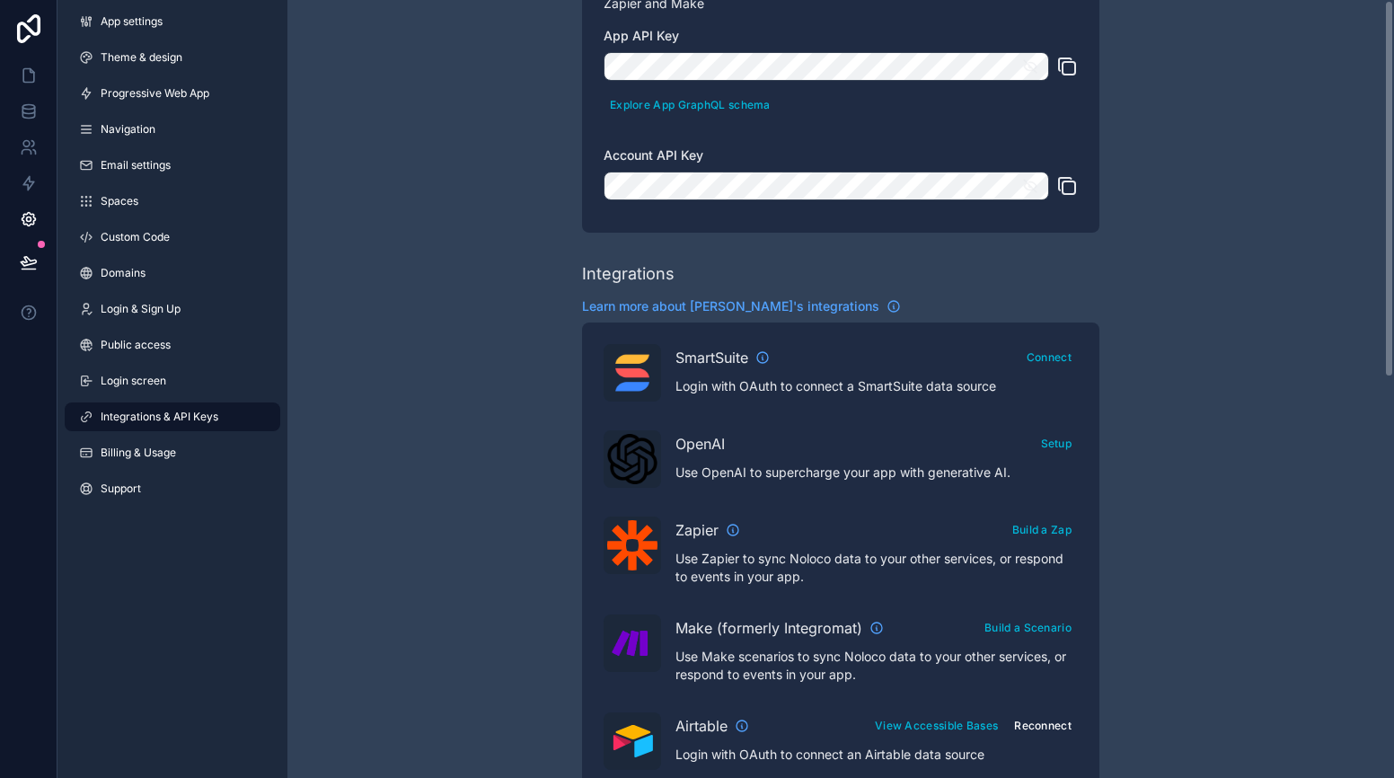
scroll to position [0, 0]
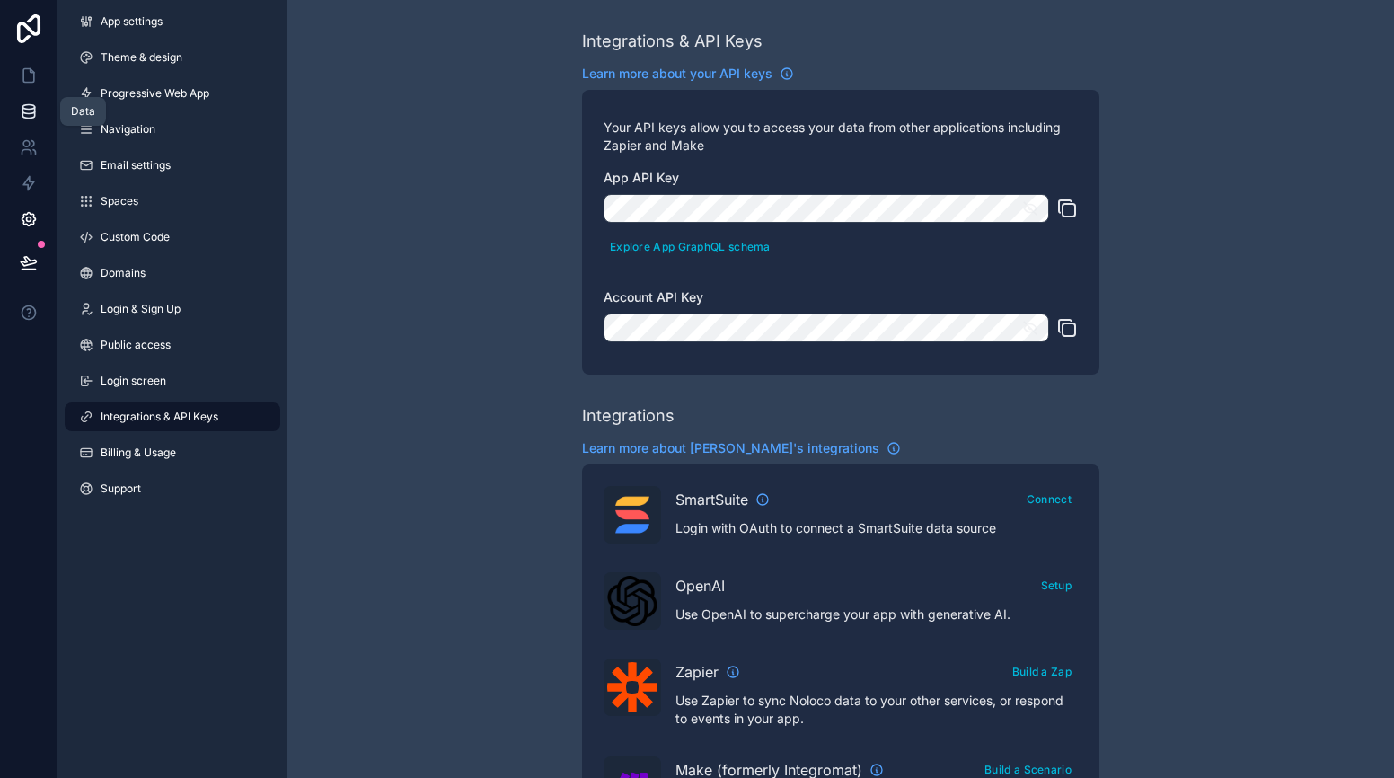
click at [26, 119] on icon at bounding box center [29, 111] width 18 height 18
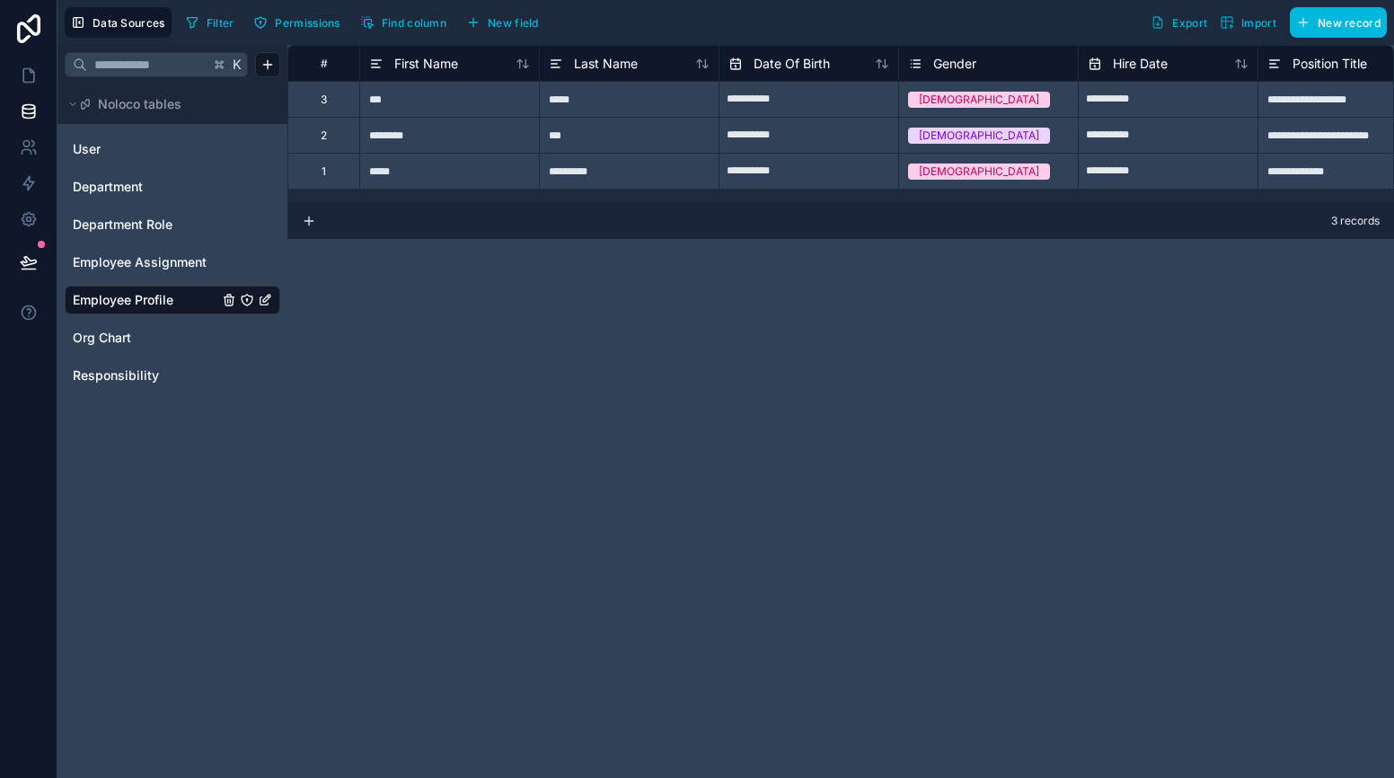
click at [1237, 23] on span "Import" at bounding box center [1248, 22] width 57 height 14
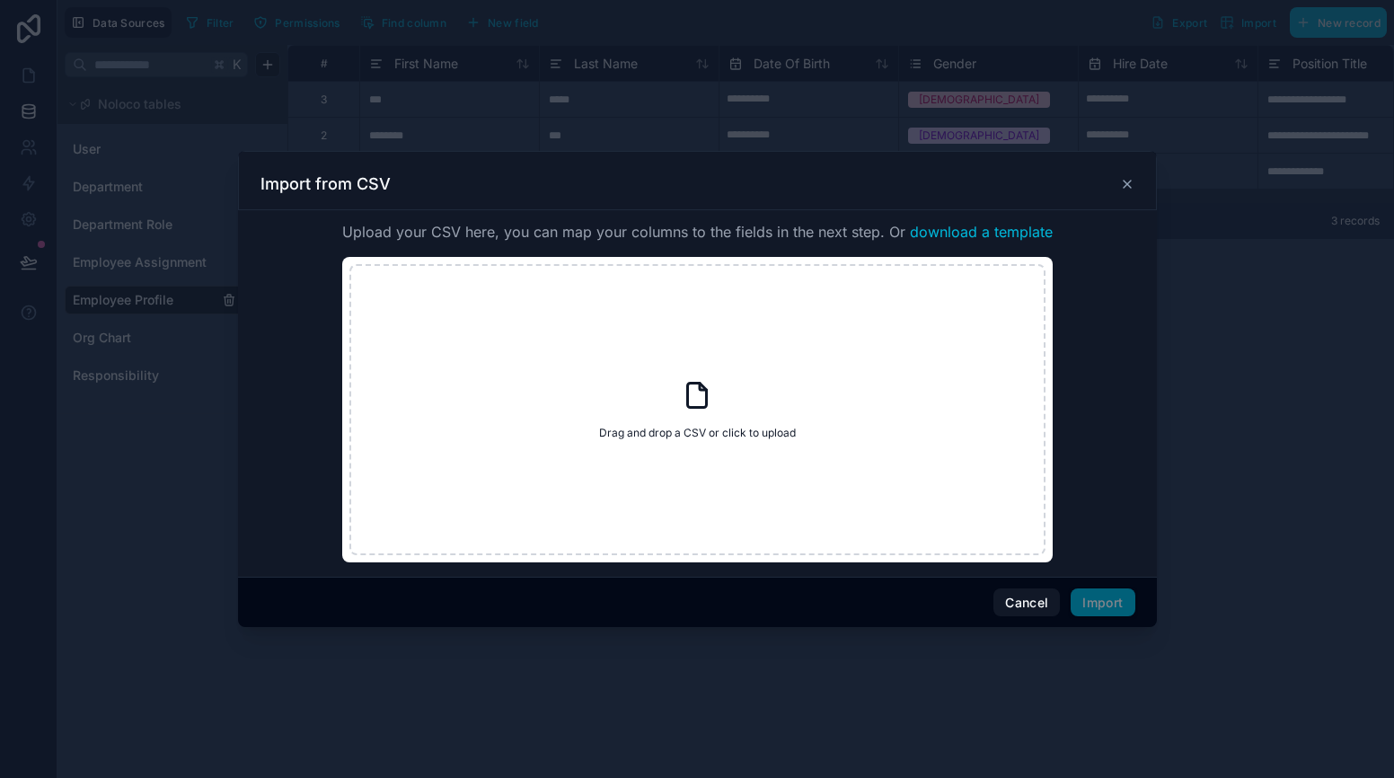
click at [1126, 183] on icon at bounding box center [1127, 184] width 7 height 7
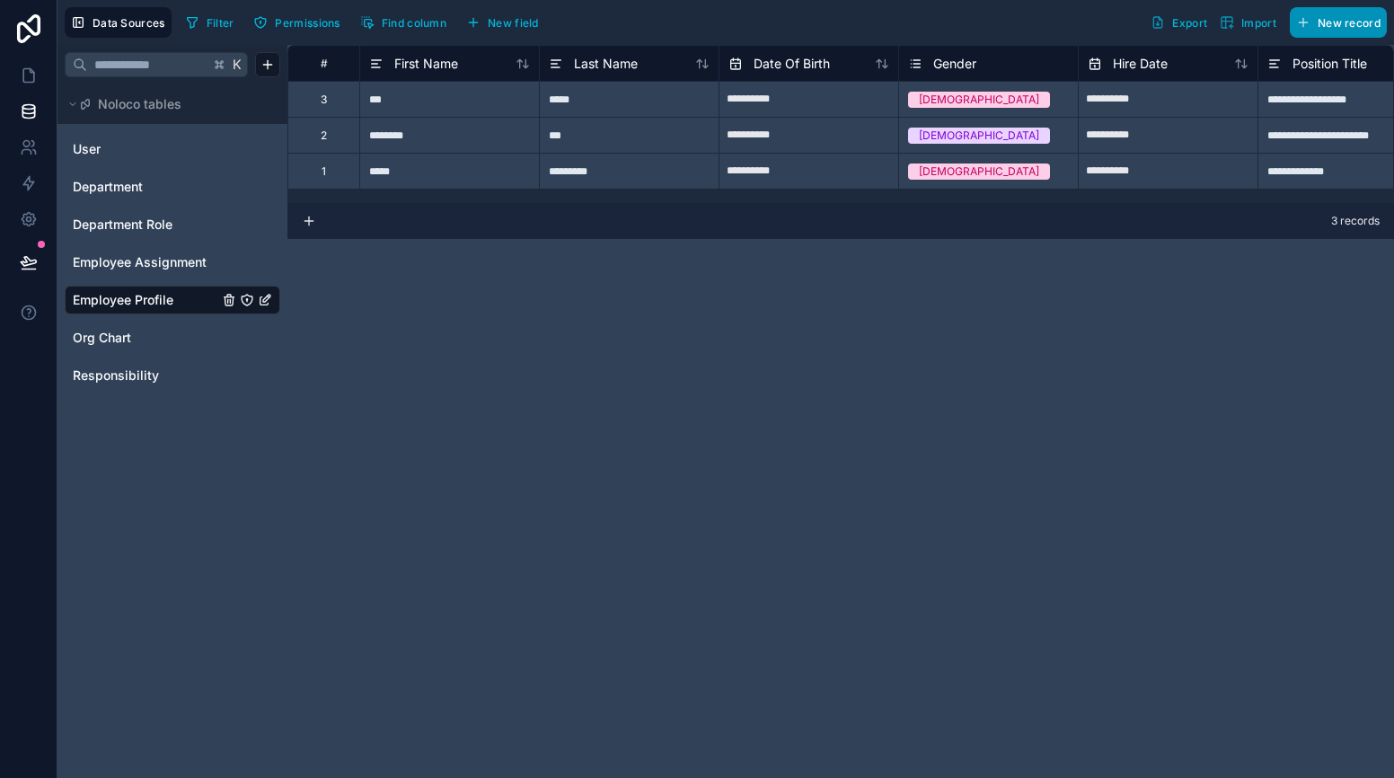
click at [1358, 26] on span "New record" at bounding box center [1349, 22] width 63 height 13
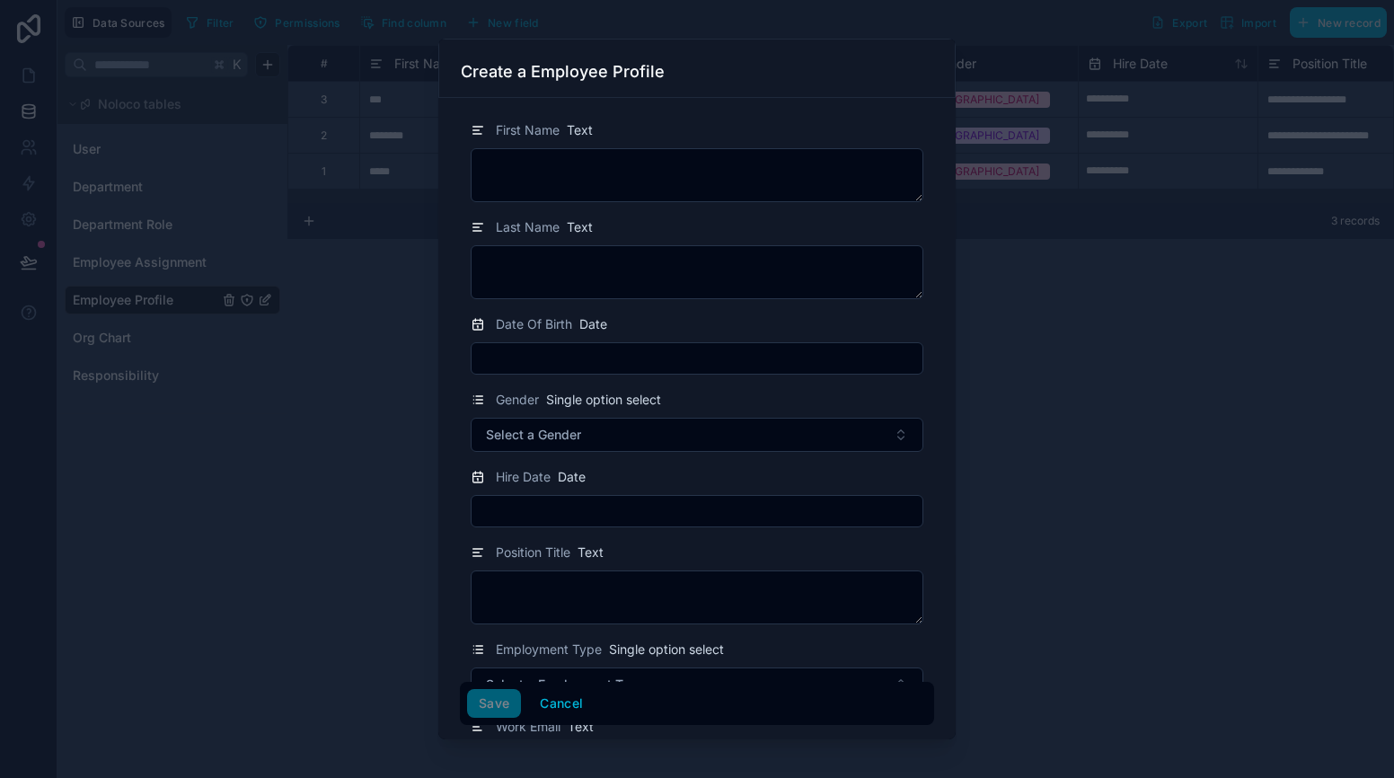
click at [1155, 371] on div at bounding box center [697, 389] width 1394 height 778
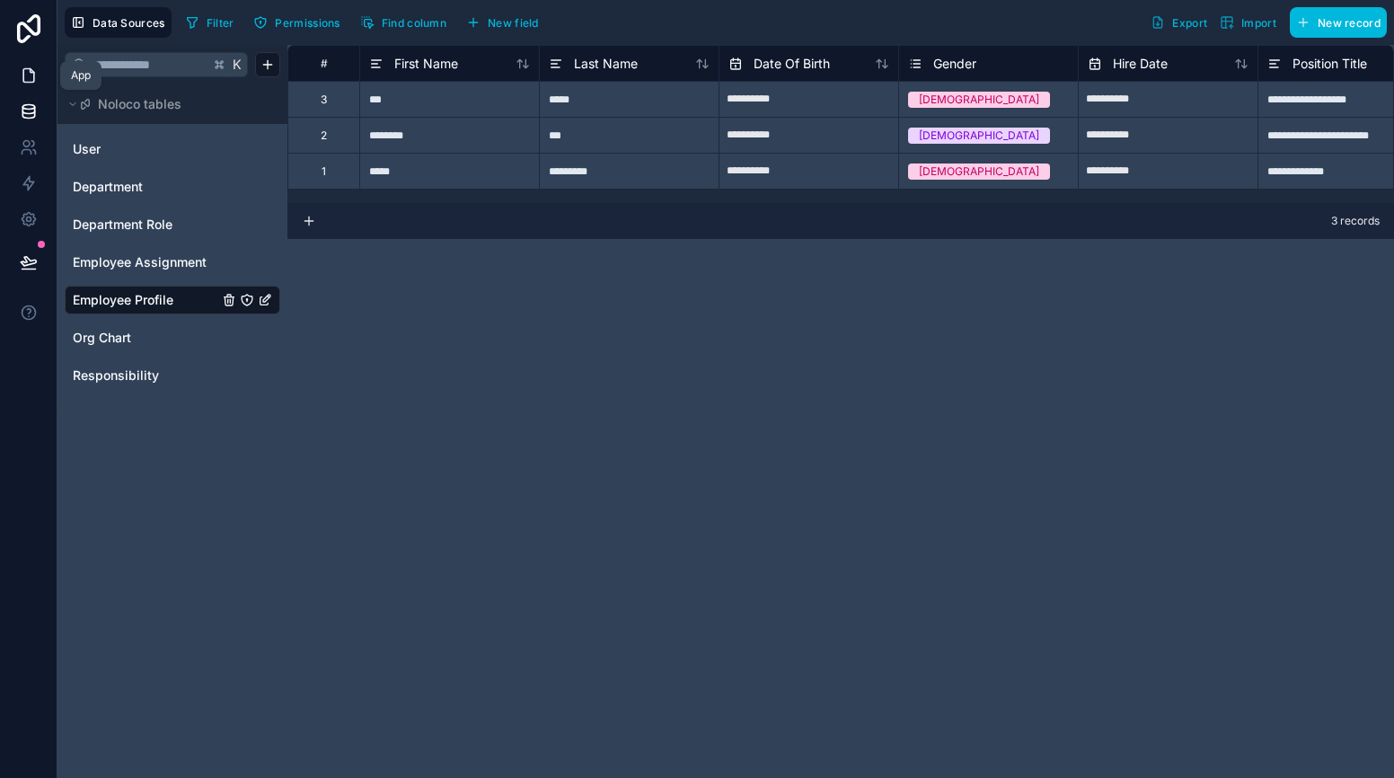
click at [23, 82] on icon at bounding box center [28, 75] width 11 height 13
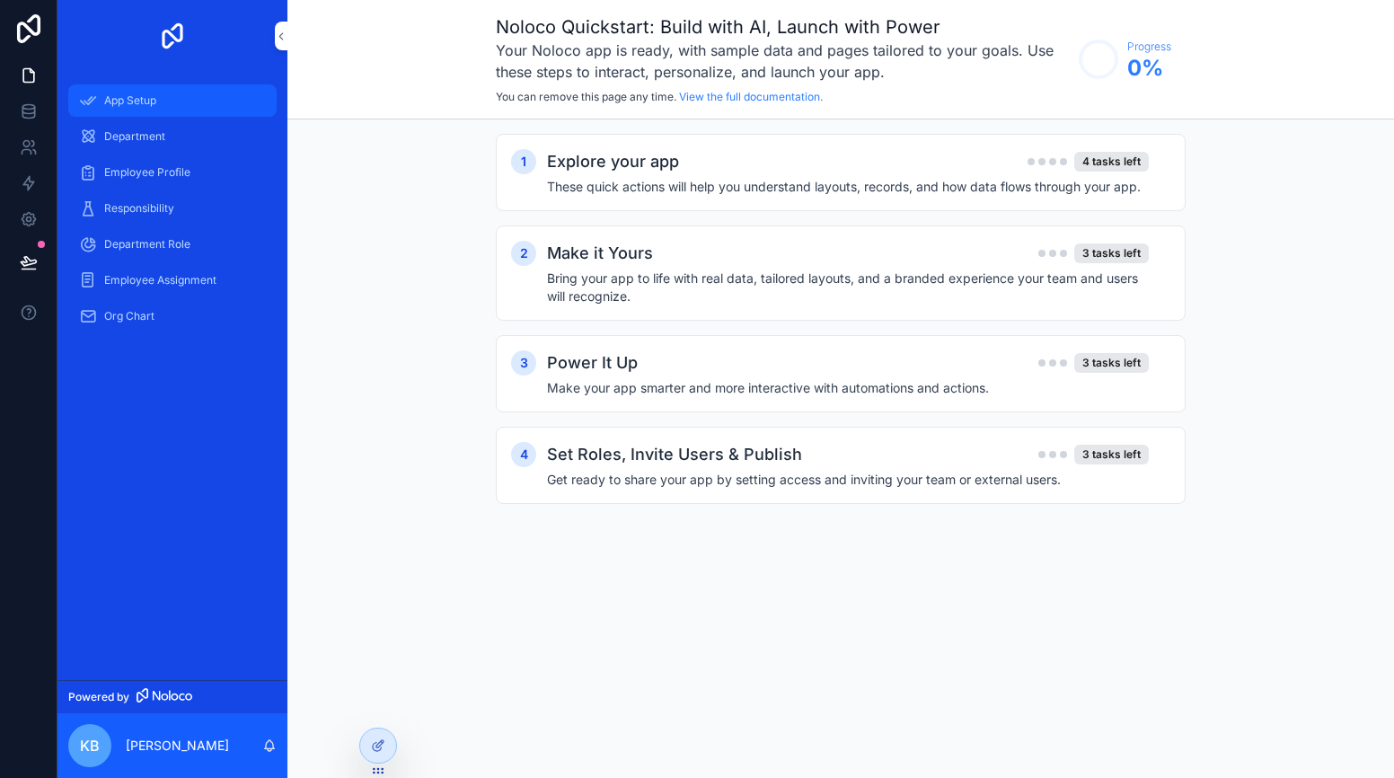
click at [137, 106] on span "App Setup" at bounding box center [130, 100] width 52 height 14
click at [135, 130] on span "Department" at bounding box center [134, 136] width 61 height 14
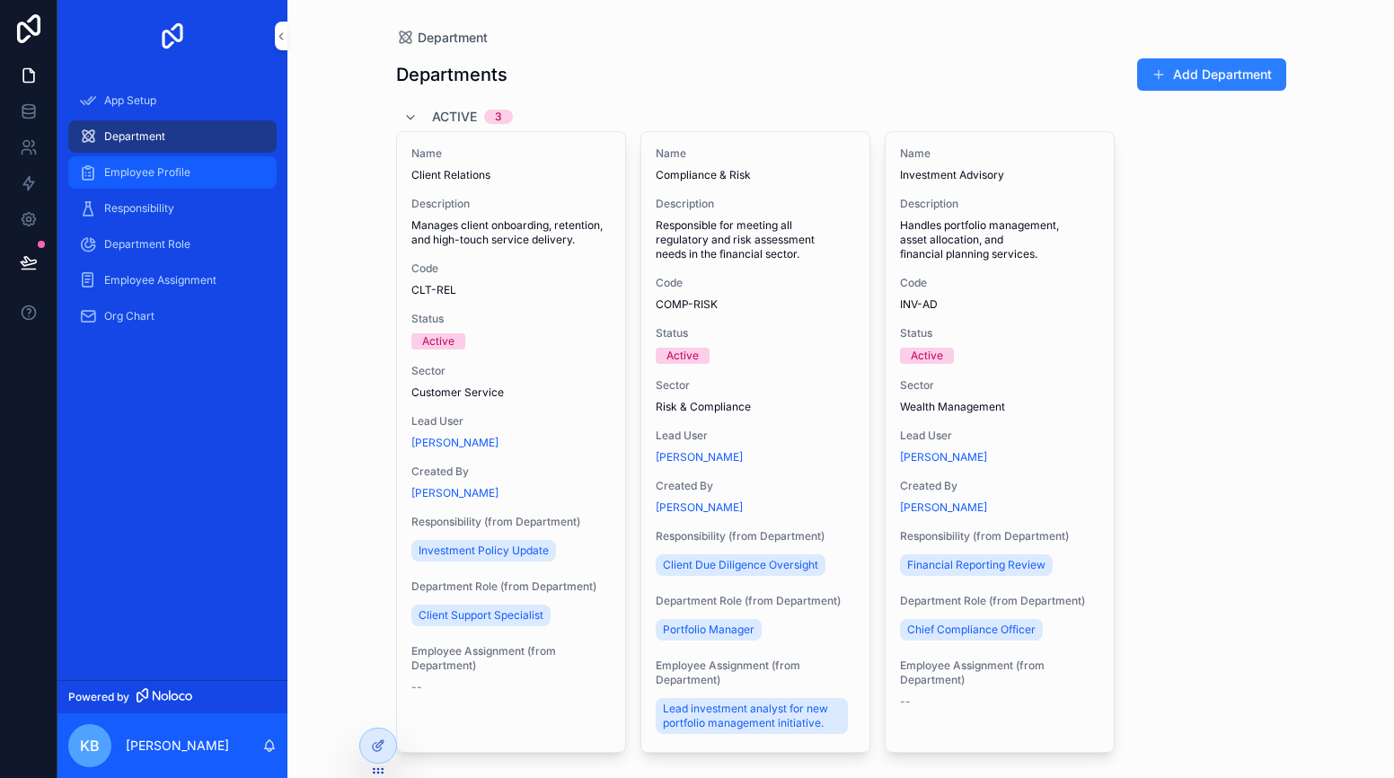
click at [131, 169] on span "Employee Profile" at bounding box center [147, 172] width 86 height 14
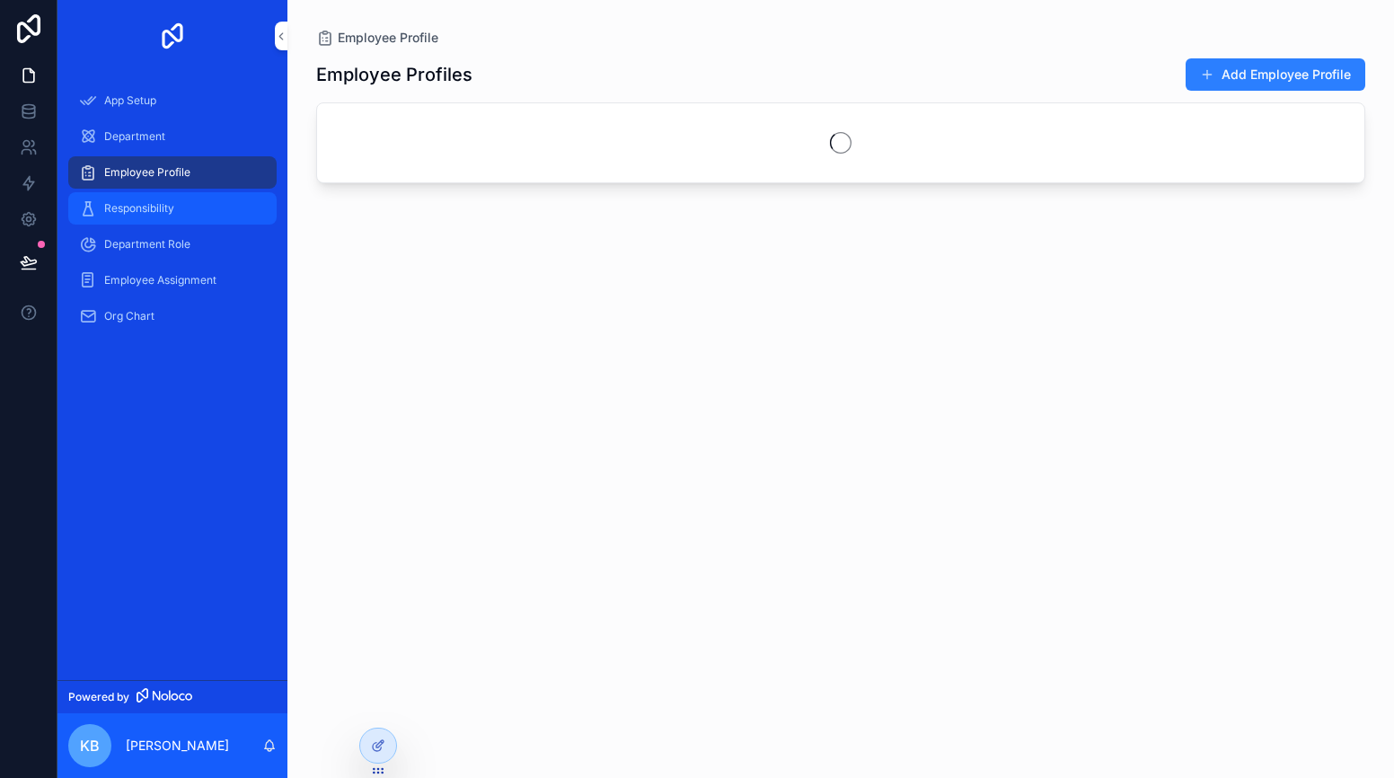
click at [121, 216] on div "Responsibility" at bounding box center [172, 208] width 187 height 29
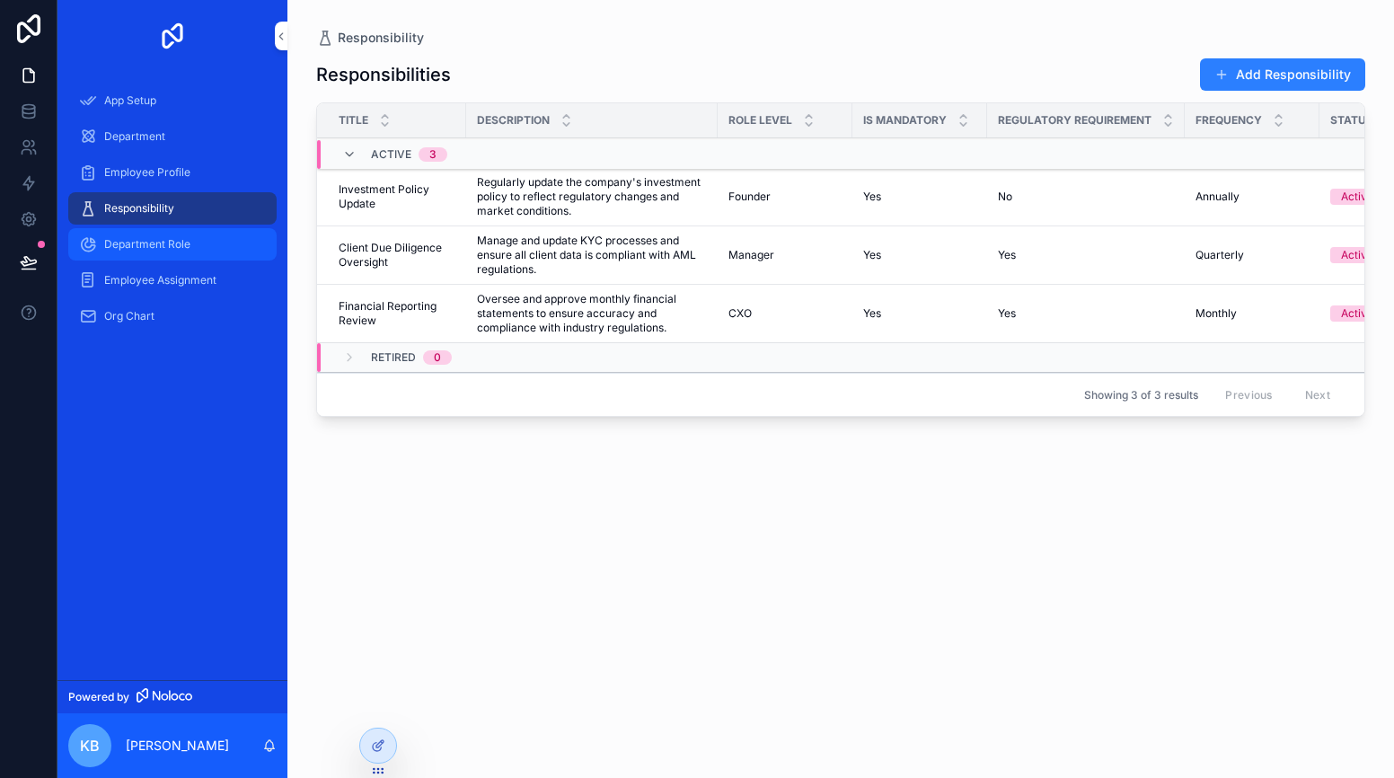
click at [130, 243] on span "Department Role" at bounding box center [147, 244] width 86 height 14
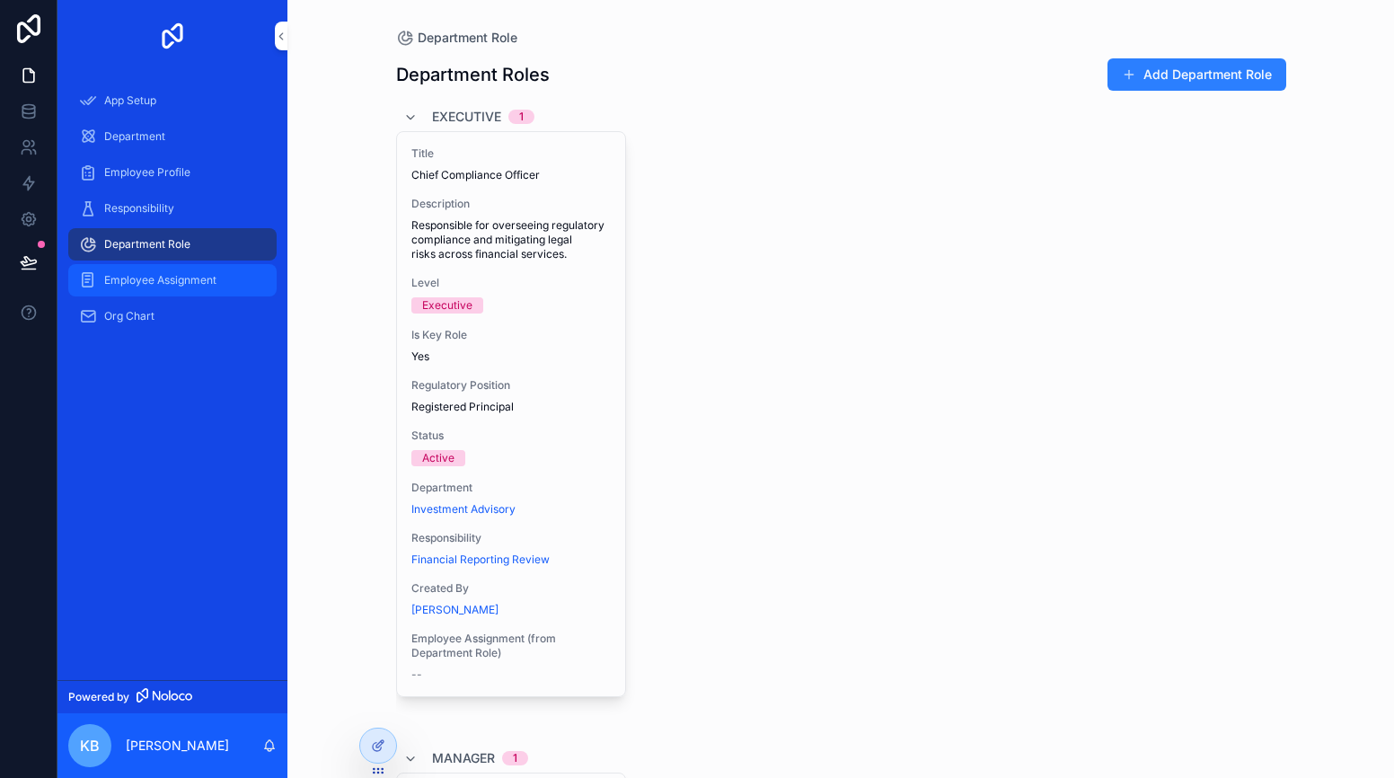
click at [129, 270] on div "Employee Assignment" at bounding box center [172, 280] width 187 height 29
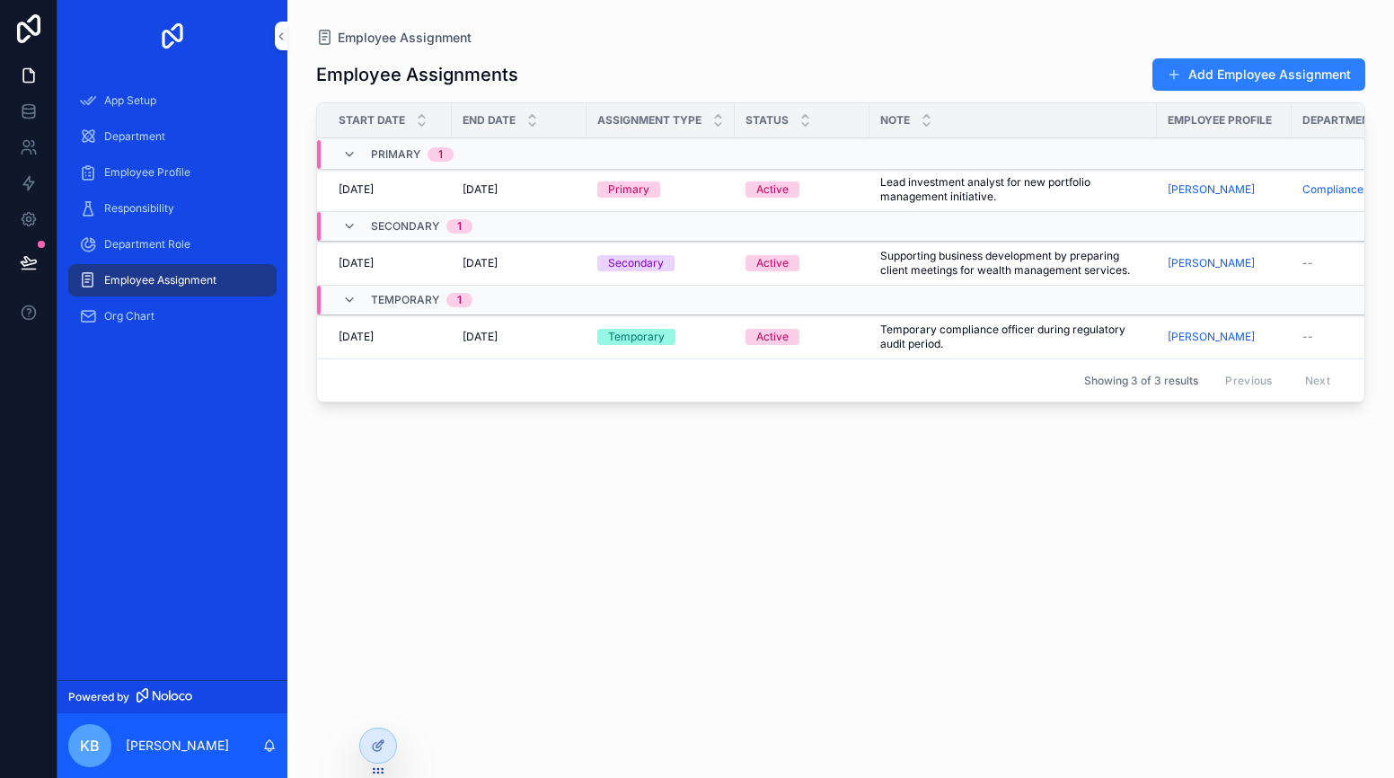
click at [130, 297] on div "Employee Assignment" at bounding box center [173, 280] width 230 height 36
click at [137, 327] on div "Org Chart" at bounding box center [172, 316] width 187 height 29
